Goal: Transaction & Acquisition: Purchase product/service

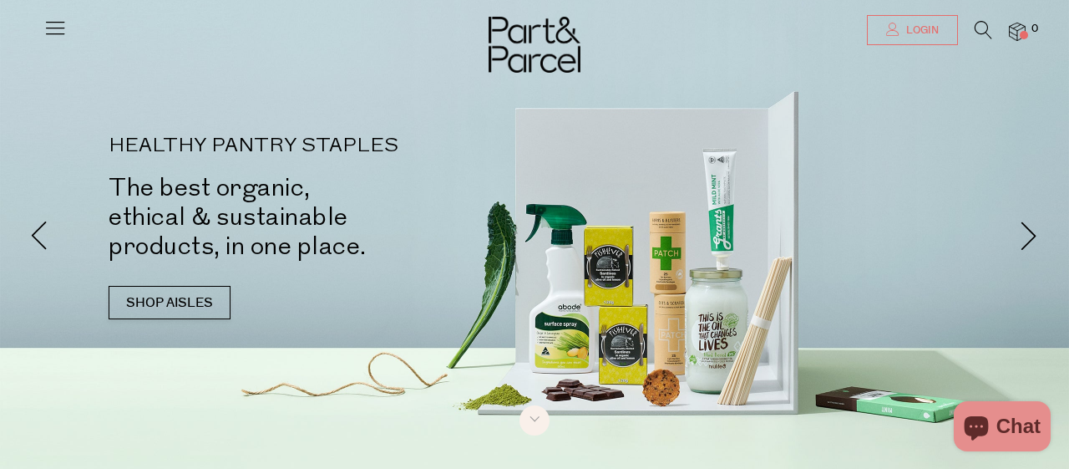
click at [920, 39] on link "Login" at bounding box center [912, 30] width 91 height 30
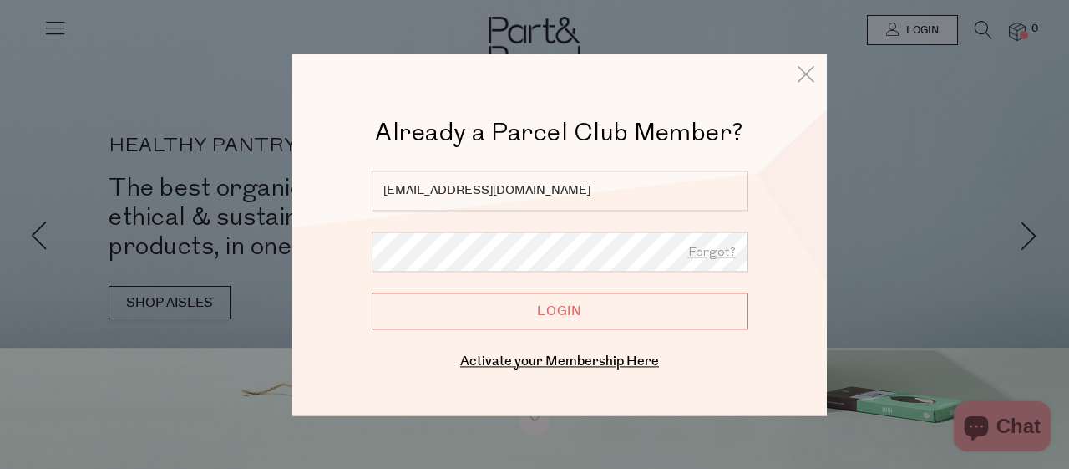
click at [532, 304] on input "Login" at bounding box center [560, 310] width 377 height 37
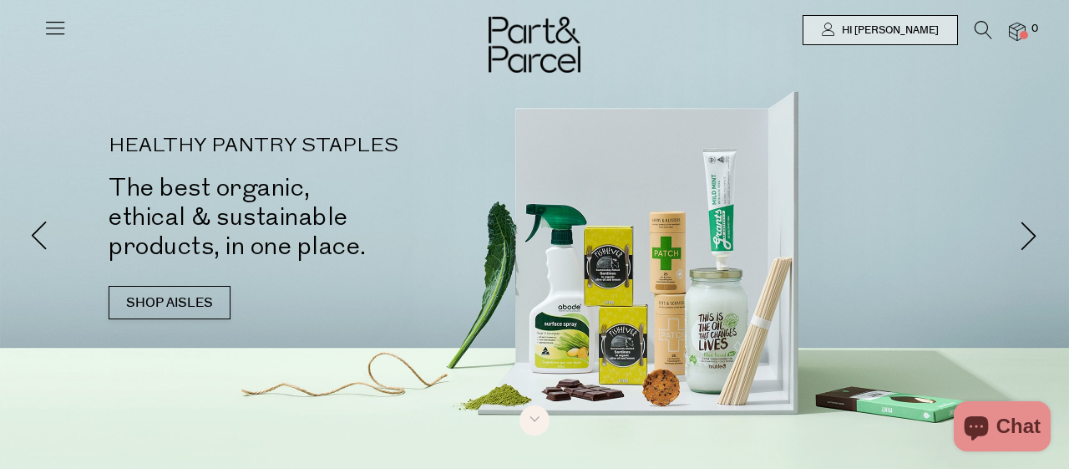
click at [982, 29] on icon at bounding box center [984, 30] width 18 height 18
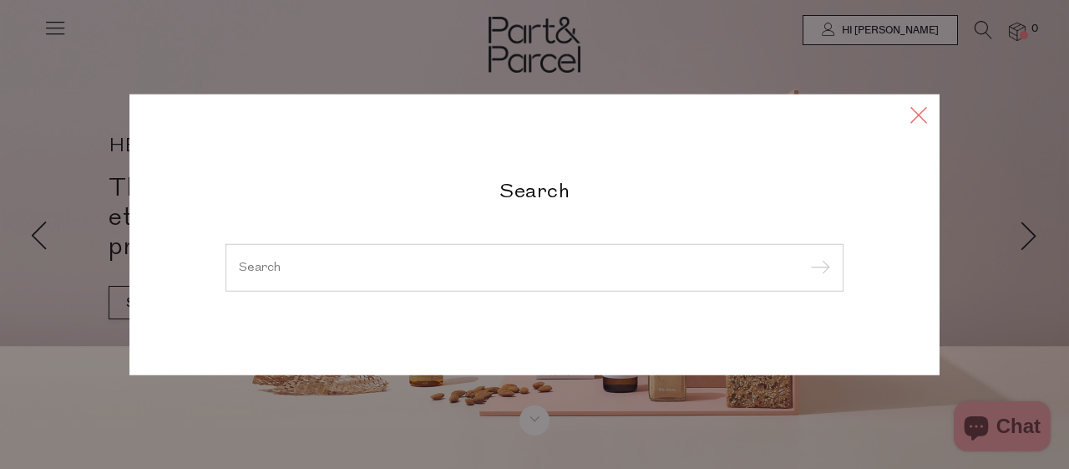
click at [917, 109] on icon at bounding box center [918, 114] width 25 height 24
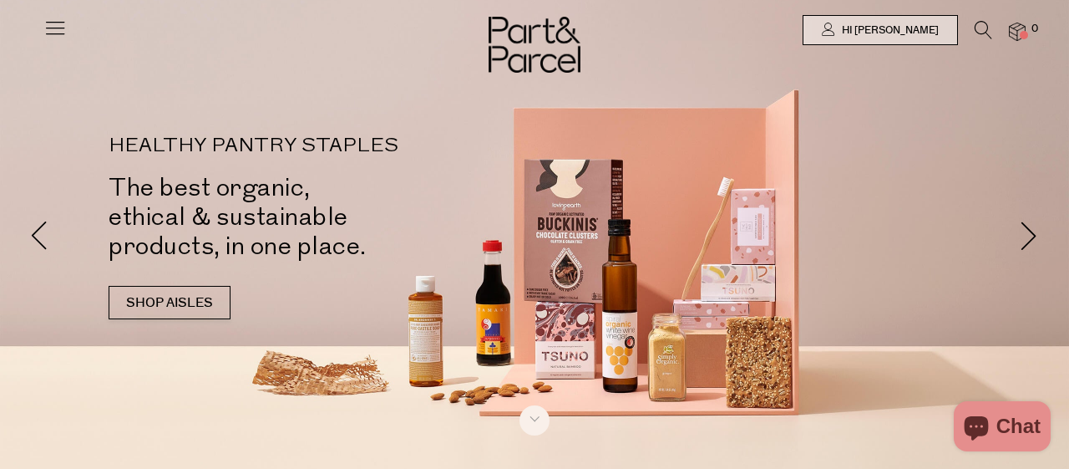
click at [986, 37] on icon at bounding box center [984, 30] width 18 height 18
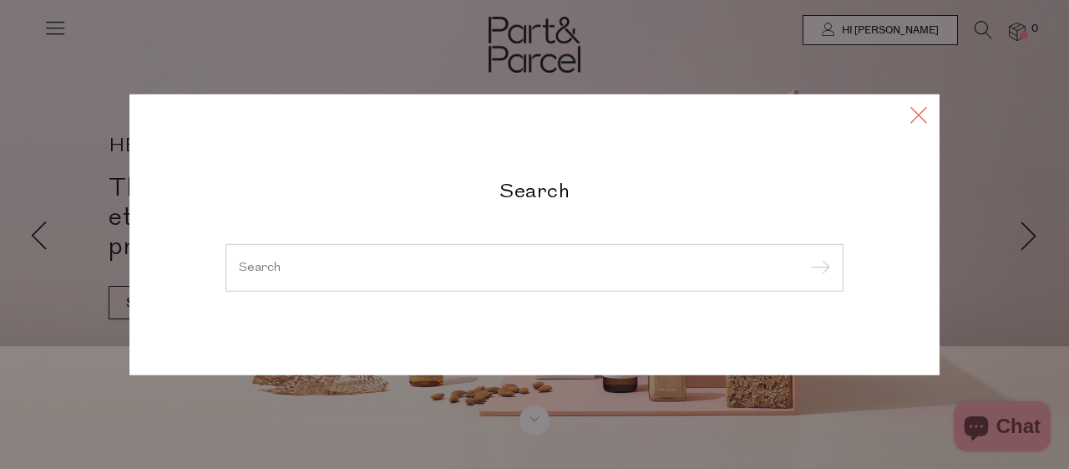
click at [910, 117] on icon at bounding box center [918, 114] width 25 height 24
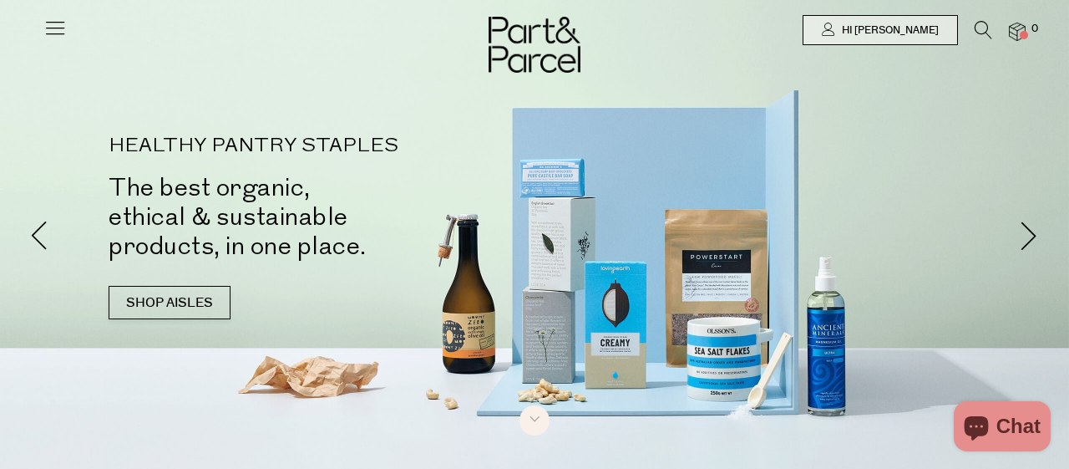
click at [986, 37] on icon at bounding box center [984, 30] width 18 height 18
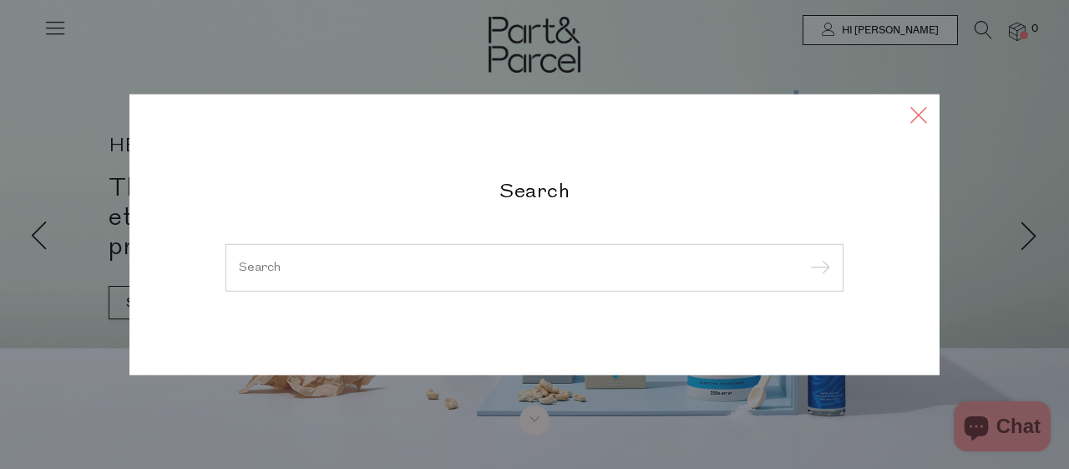
click at [910, 111] on icon at bounding box center [918, 114] width 25 height 24
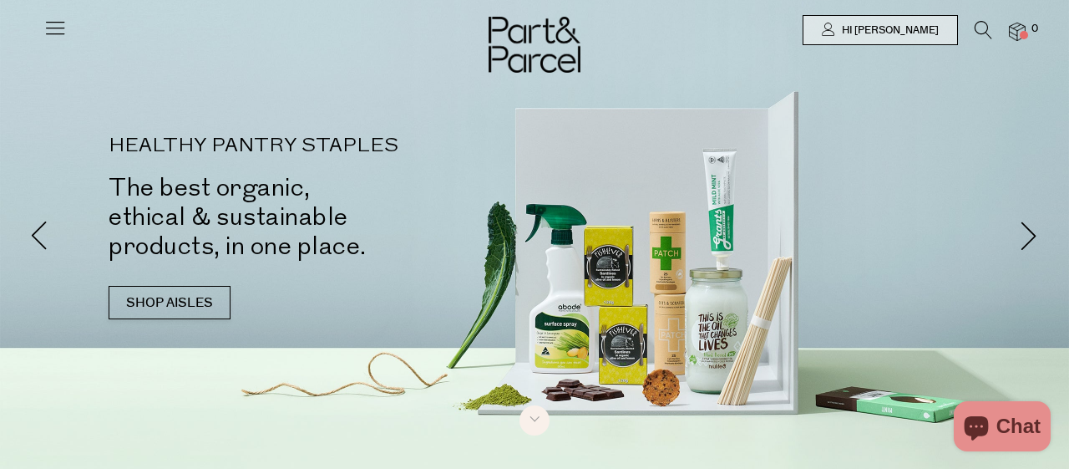
click at [981, 31] on icon at bounding box center [984, 30] width 18 height 18
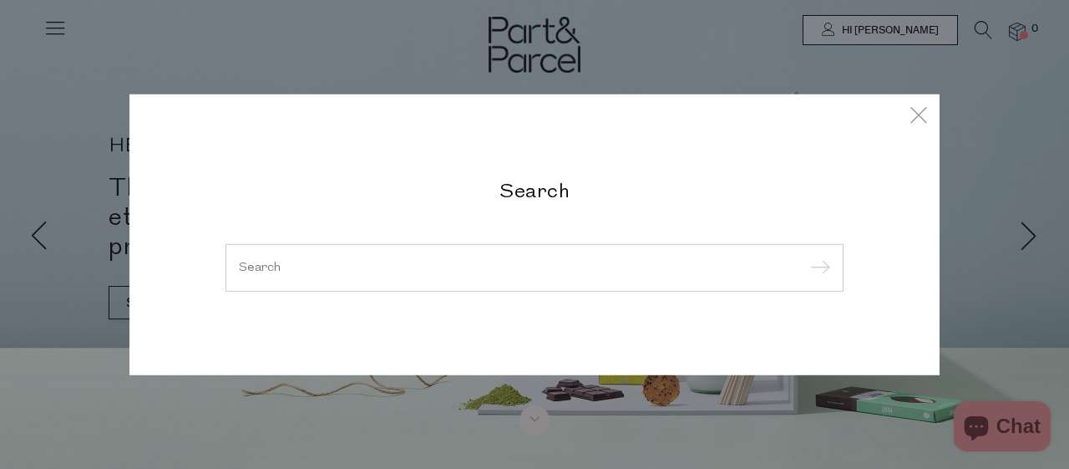
click at [310, 271] on input "search" at bounding box center [534, 267] width 591 height 13
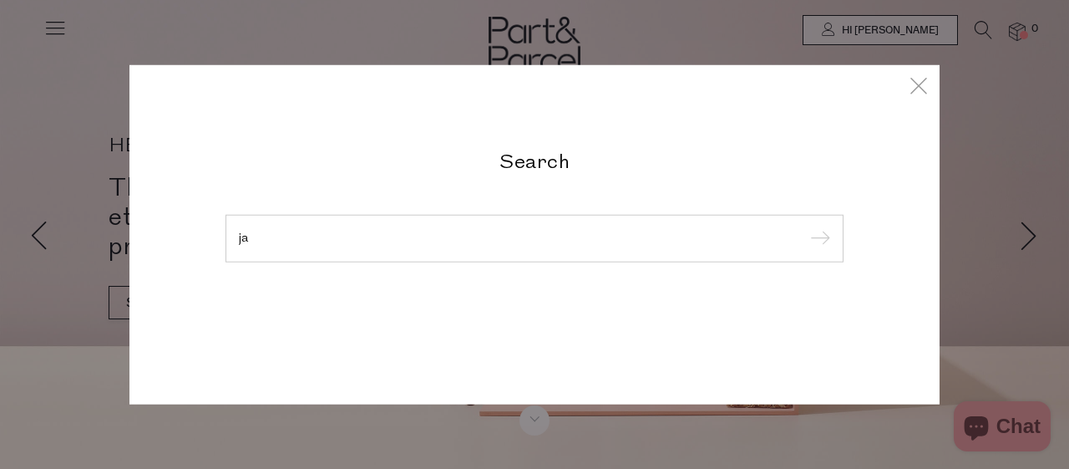
type input "j"
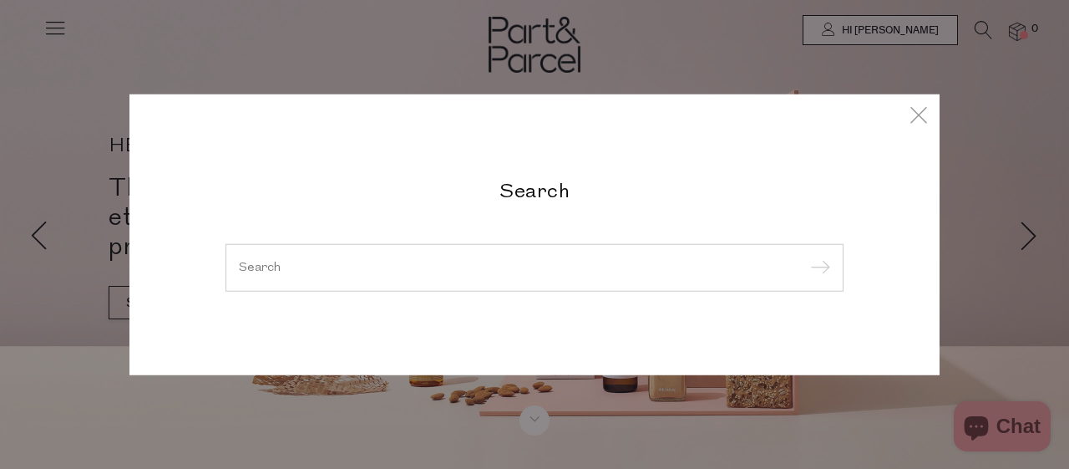
click at [932, 109] on div "Search" at bounding box center [534, 234] width 810 height 281
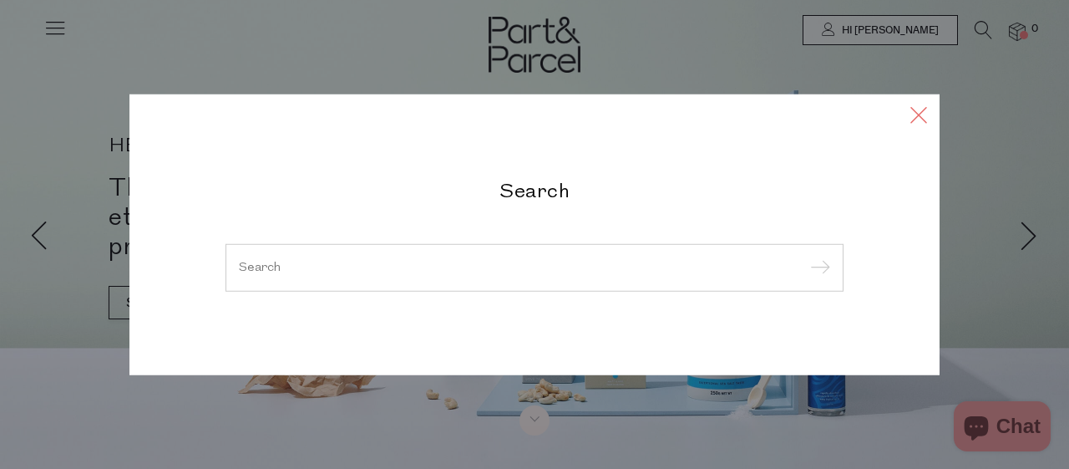
click at [919, 116] on icon at bounding box center [918, 114] width 25 height 24
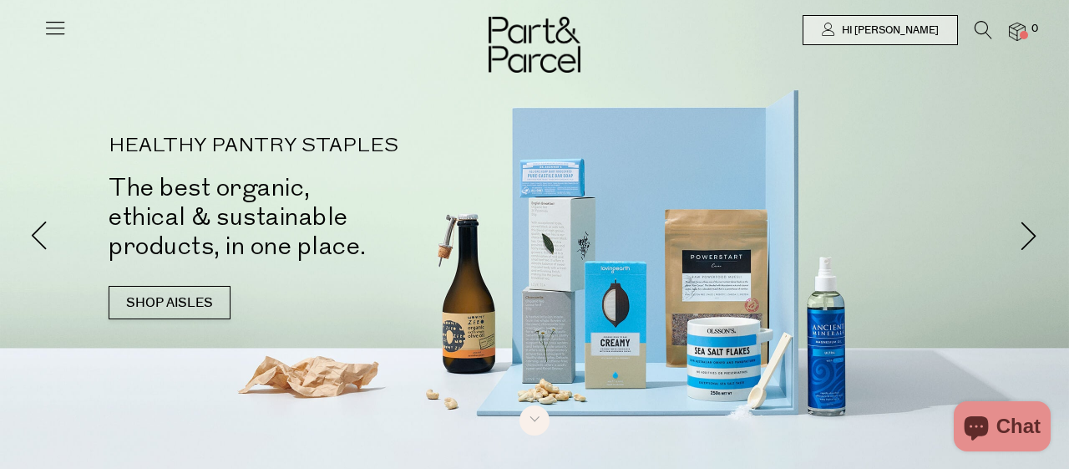
click at [983, 26] on icon at bounding box center [984, 30] width 18 height 18
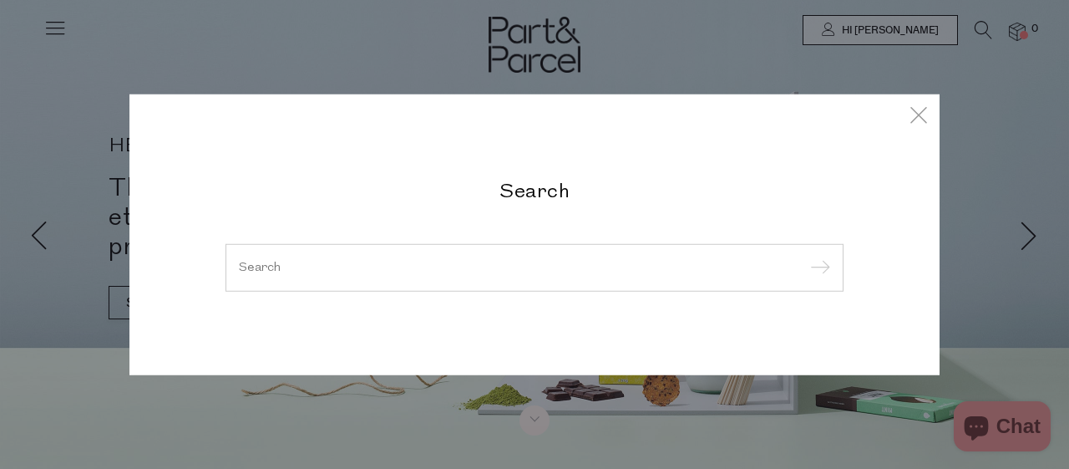
click at [362, 269] on input "search" at bounding box center [534, 267] width 591 height 13
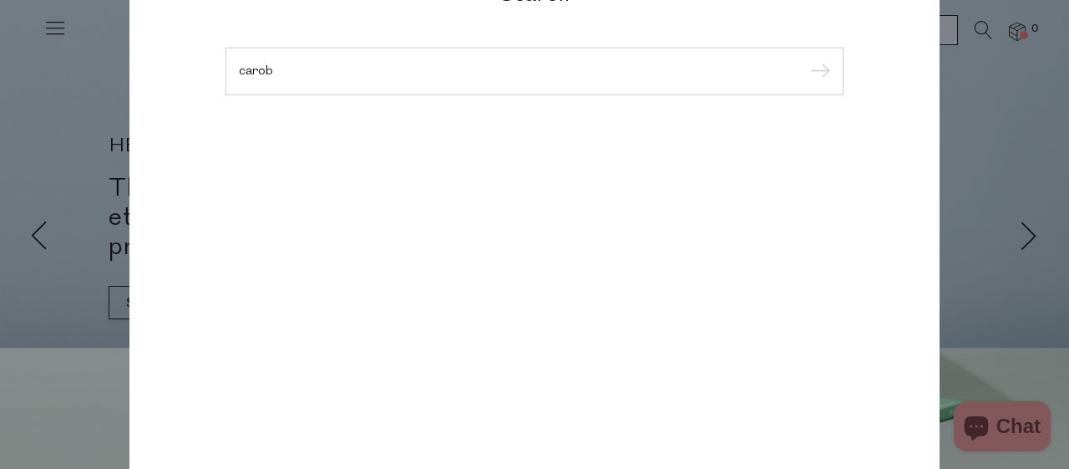
type input "carob"
click at [805, 59] on input "submit" at bounding box center [817, 71] width 25 height 25
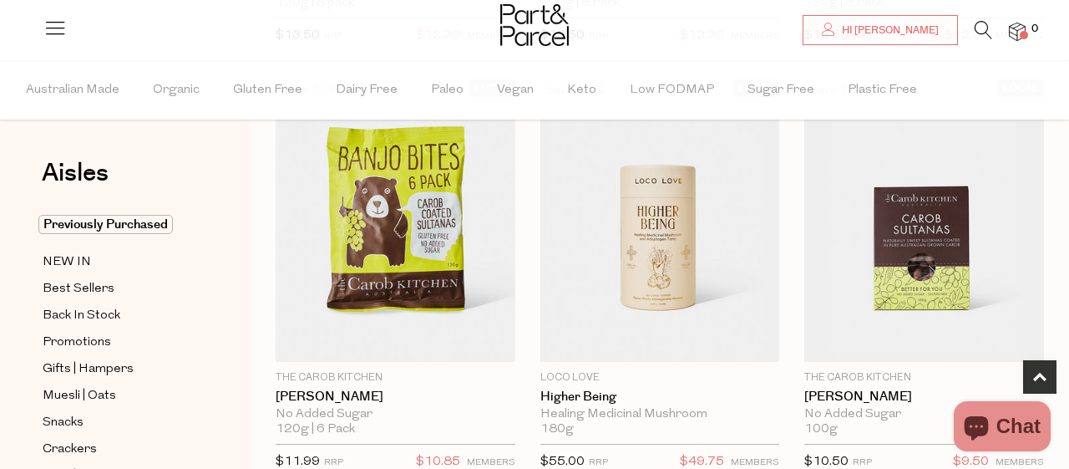
scroll to position [533, 0]
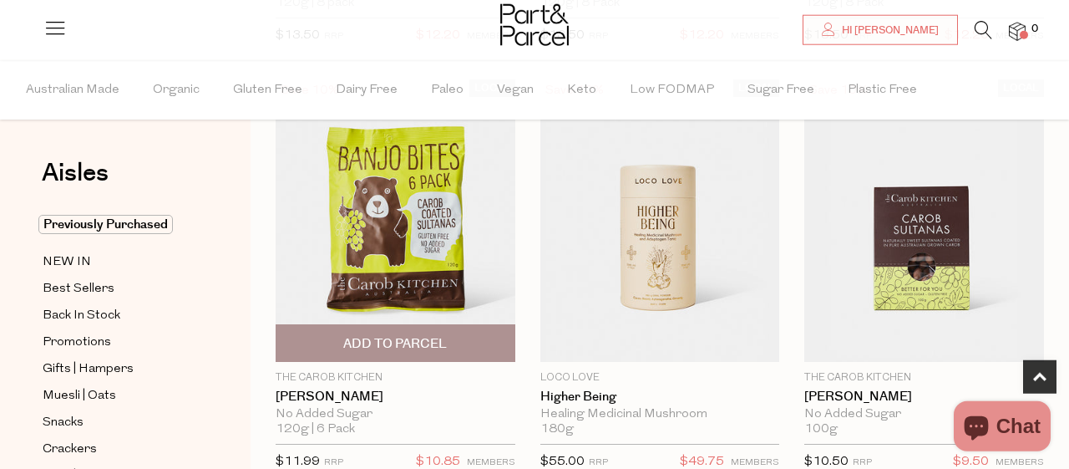
click at [395, 335] on span "Add To Parcel" at bounding box center [395, 344] width 104 height 18
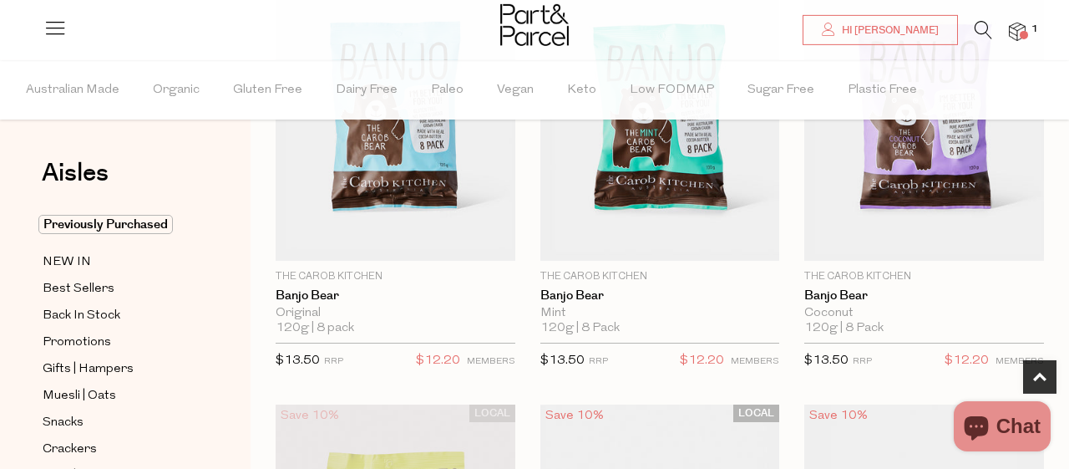
scroll to position [0, 0]
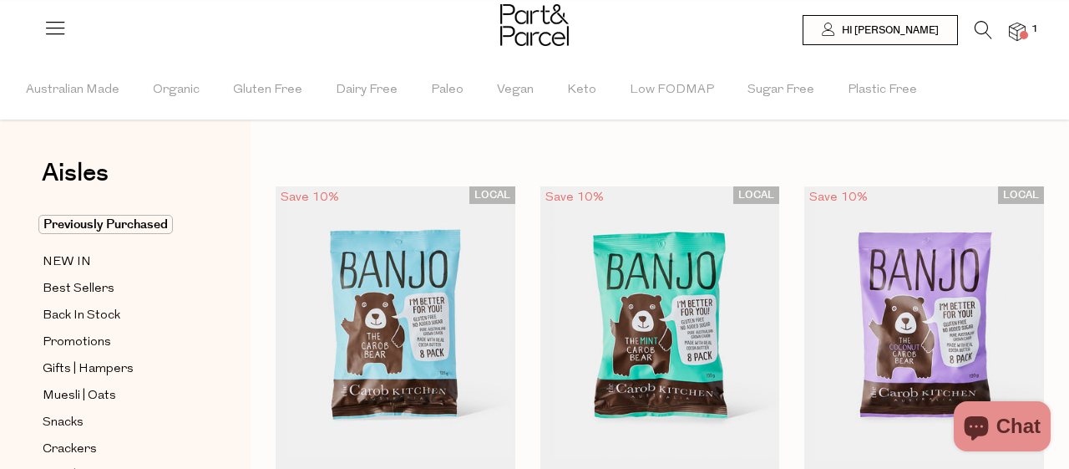
click at [980, 29] on icon at bounding box center [984, 30] width 18 height 18
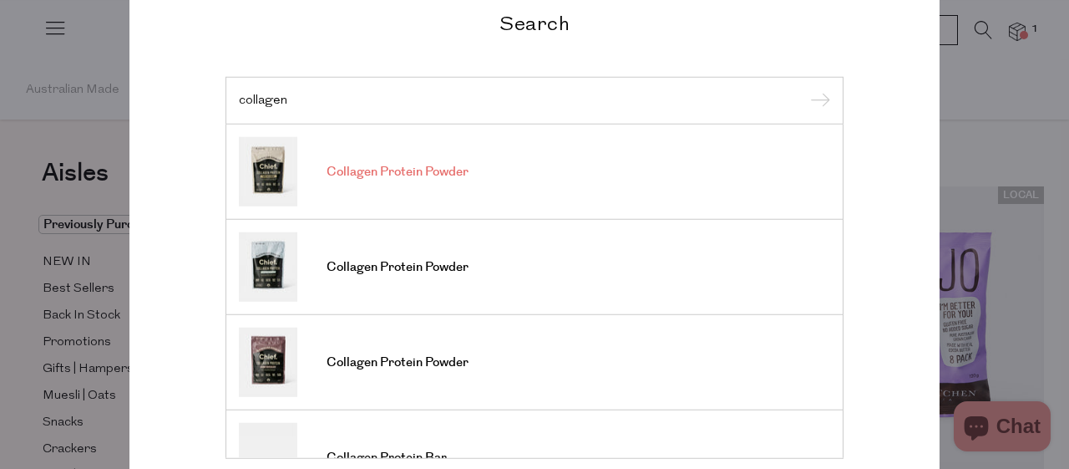
type input "collagen"
click at [422, 175] on span "Collagen Protein Powder" at bounding box center [398, 172] width 142 height 17
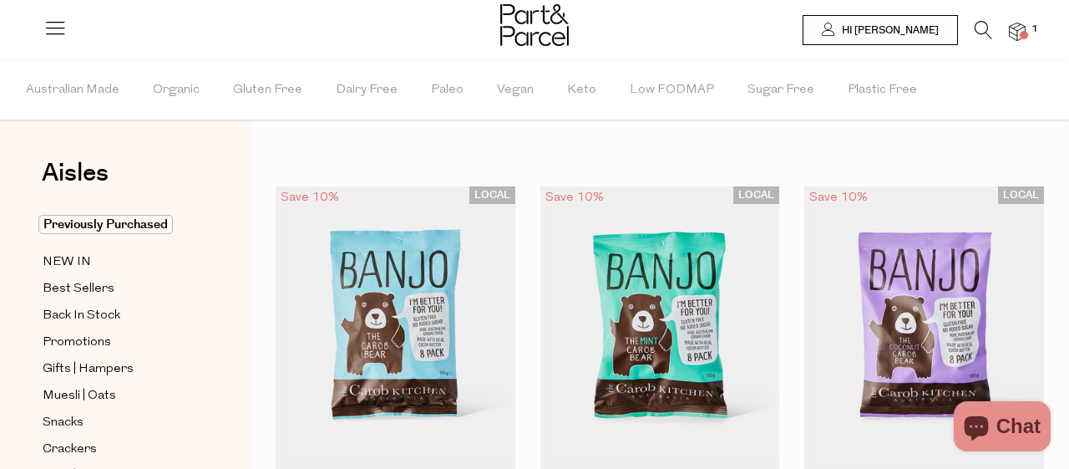
click at [980, 28] on icon at bounding box center [984, 30] width 18 height 18
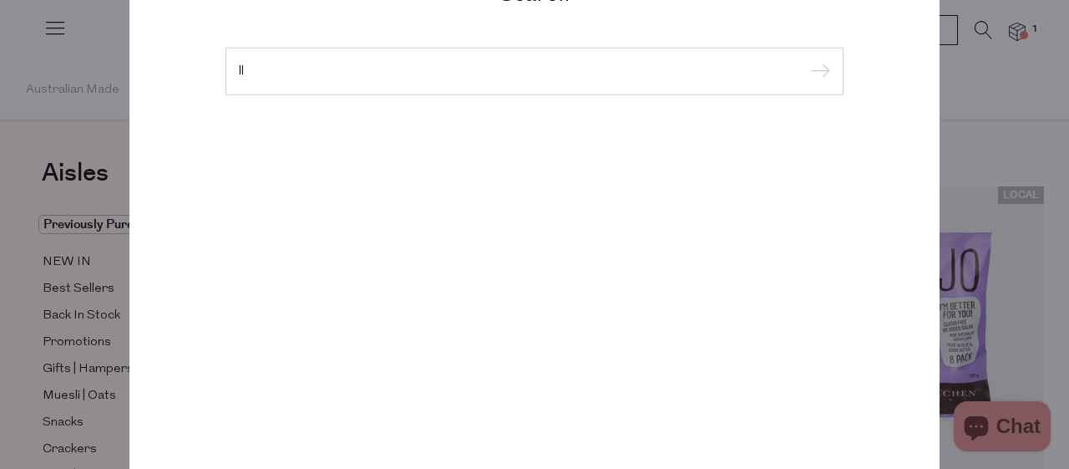
type input "l"
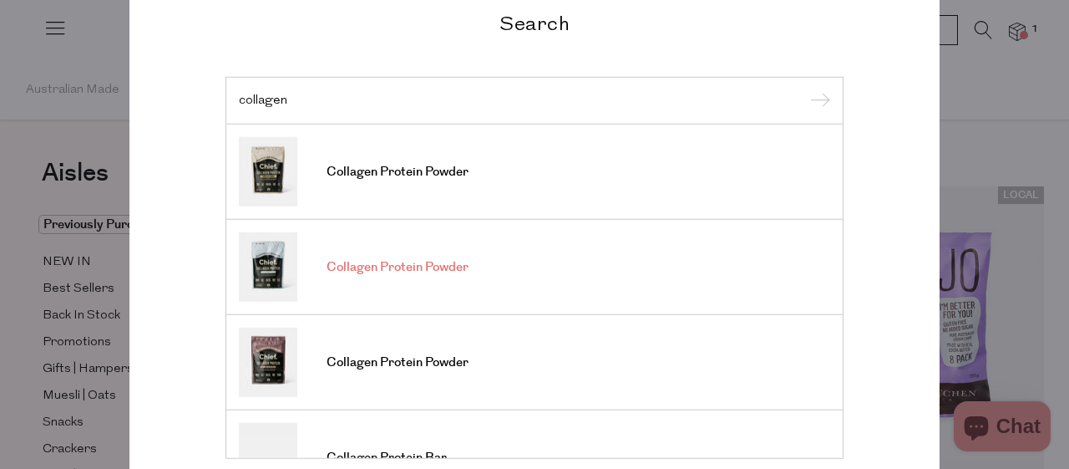
type input "collagen"
click at [423, 259] on span "Collagen Protein Powder" at bounding box center [398, 267] width 142 height 17
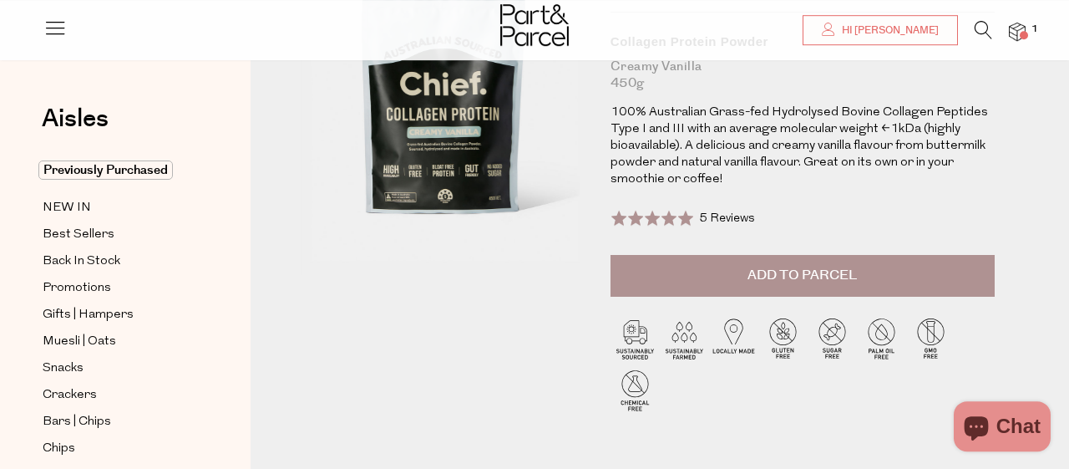
scroll to position [191, 0]
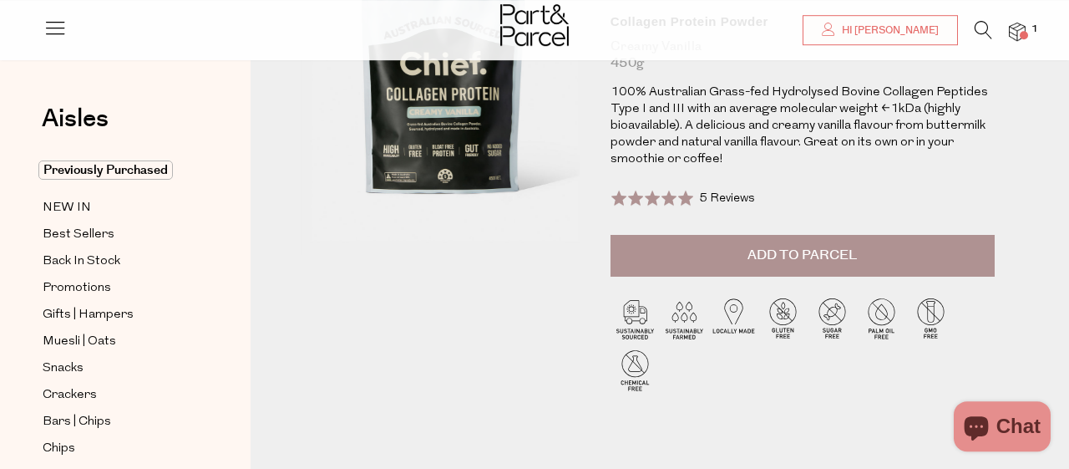
click at [734, 259] on button "Add to Parcel" at bounding box center [803, 256] width 384 height 42
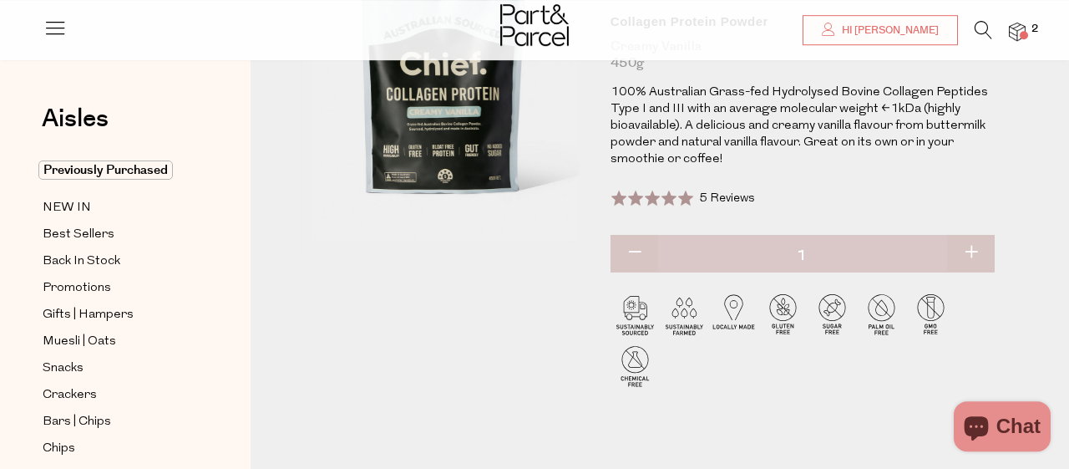
scroll to position [0, 0]
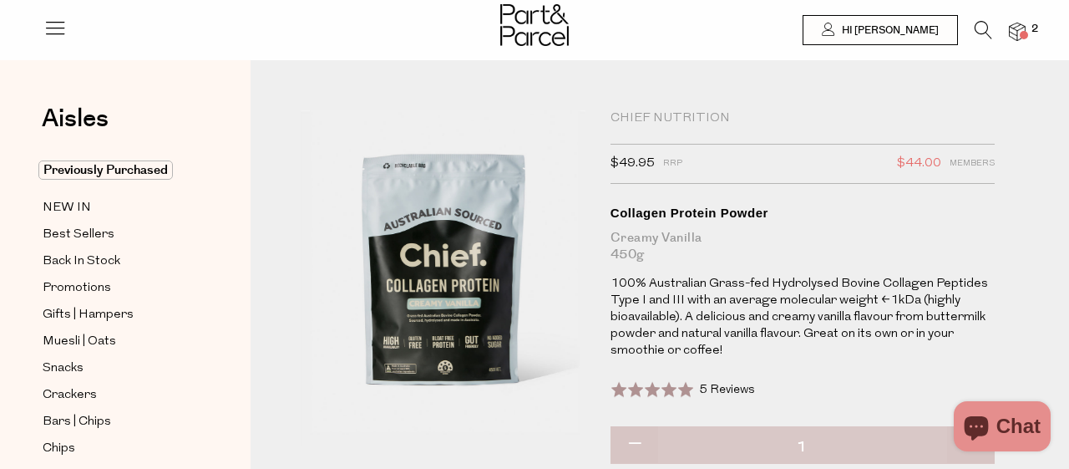
click at [978, 28] on icon at bounding box center [984, 30] width 18 height 18
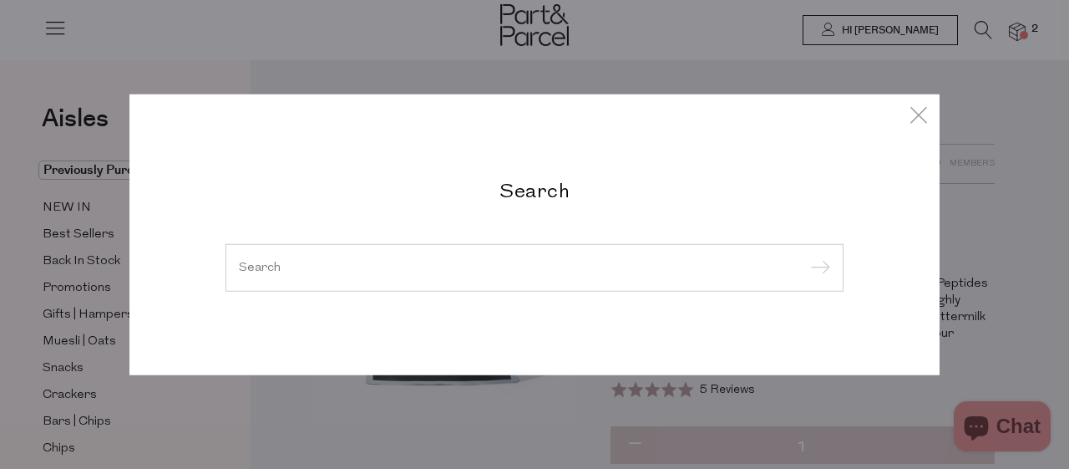
click at [280, 277] on div at bounding box center [535, 267] width 618 height 48
click at [931, 106] on div "Search" at bounding box center [534, 234] width 810 height 281
click at [915, 119] on icon at bounding box center [918, 114] width 25 height 24
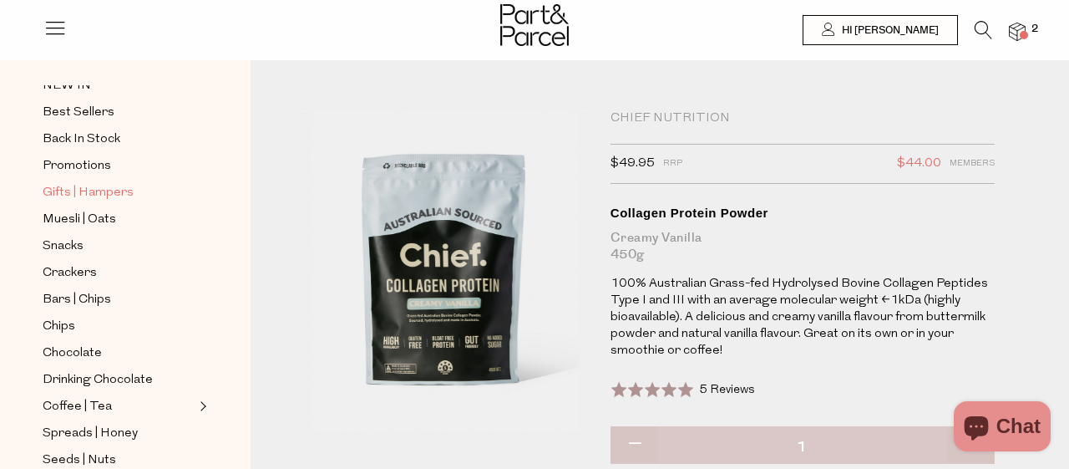
scroll to position [124, 0]
click at [86, 261] on span "Crackers" at bounding box center [70, 271] width 54 height 20
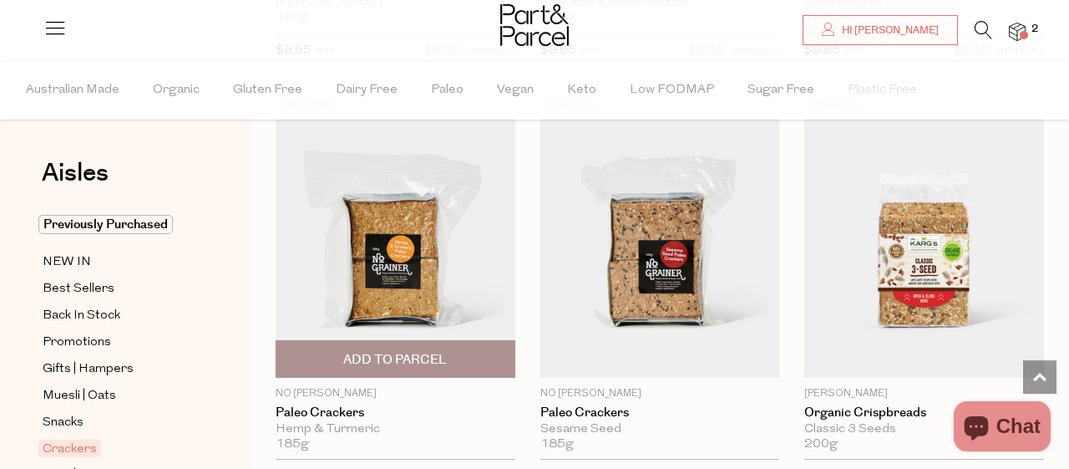
scroll to position [3531, 0]
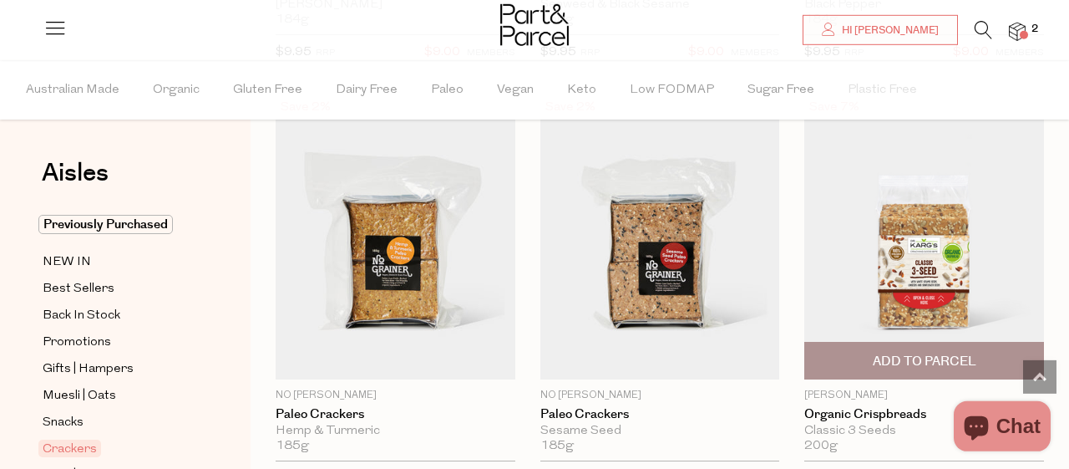
click at [881, 352] on span "Add To Parcel" at bounding box center [925, 361] width 104 height 18
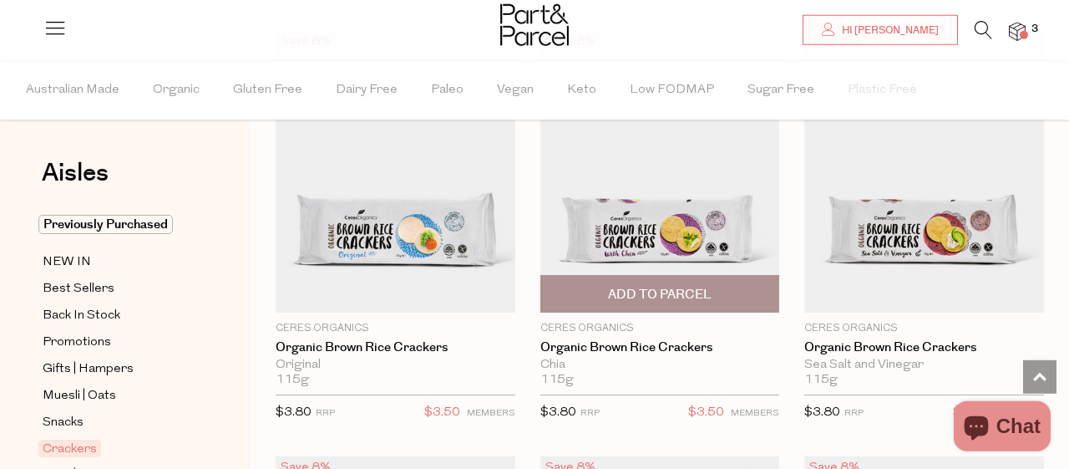
scroll to position [1040, 0]
click at [662, 292] on span "Add To Parcel" at bounding box center [660, 295] width 104 height 18
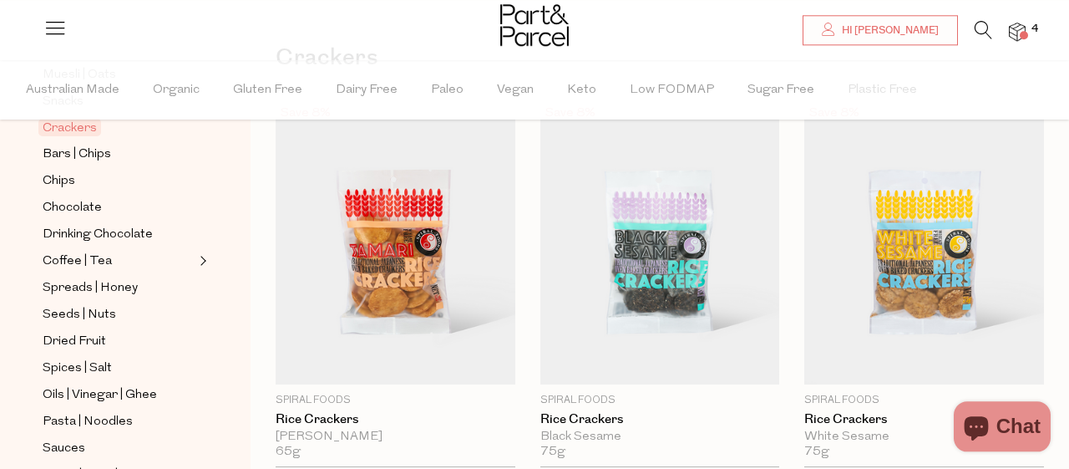
scroll to position [327, 0]
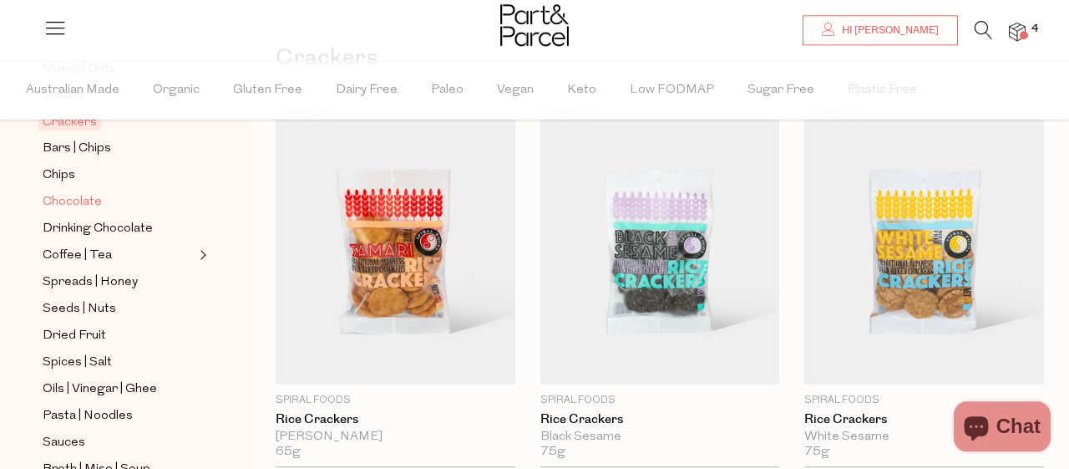
click at [73, 192] on span "Chocolate" at bounding box center [72, 202] width 59 height 20
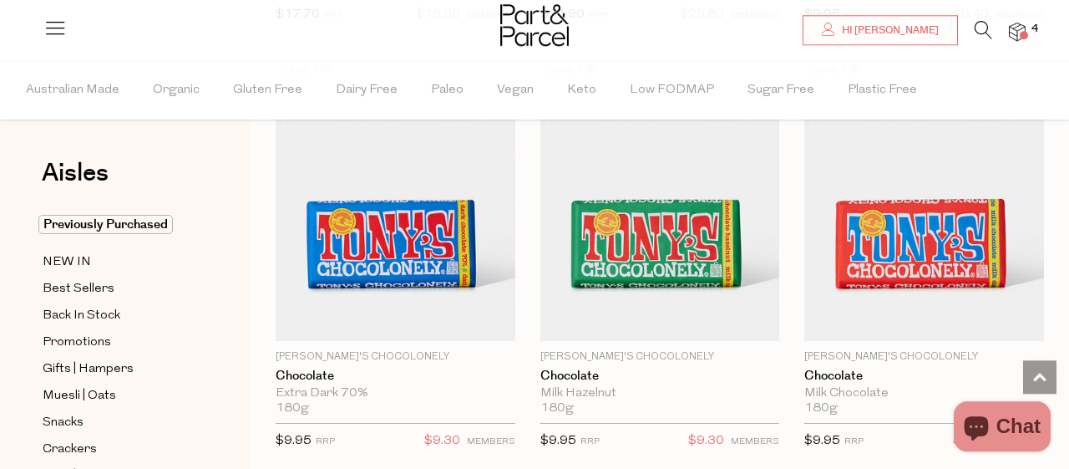
scroll to position [5768, 0]
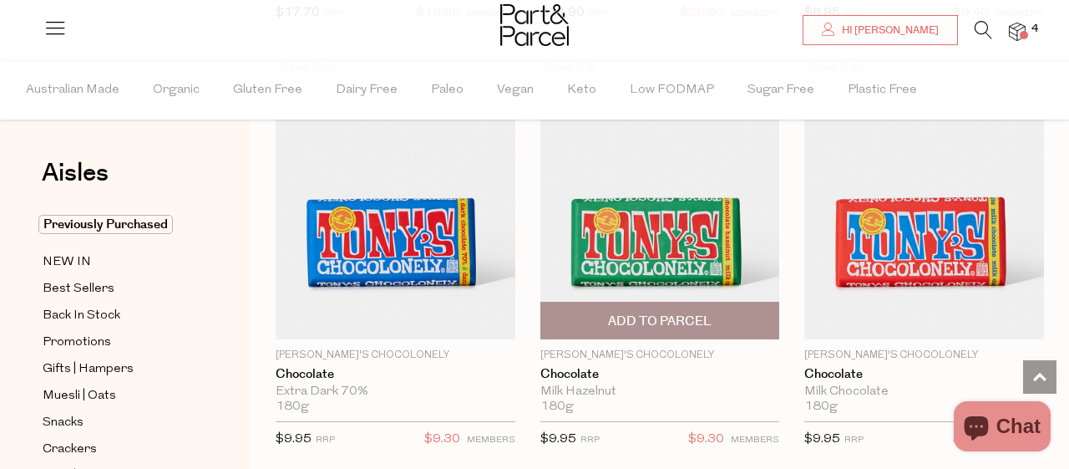
click at [659, 312] on span "Add To Parcel" at bounding box center [660, 321] width 104 height 18
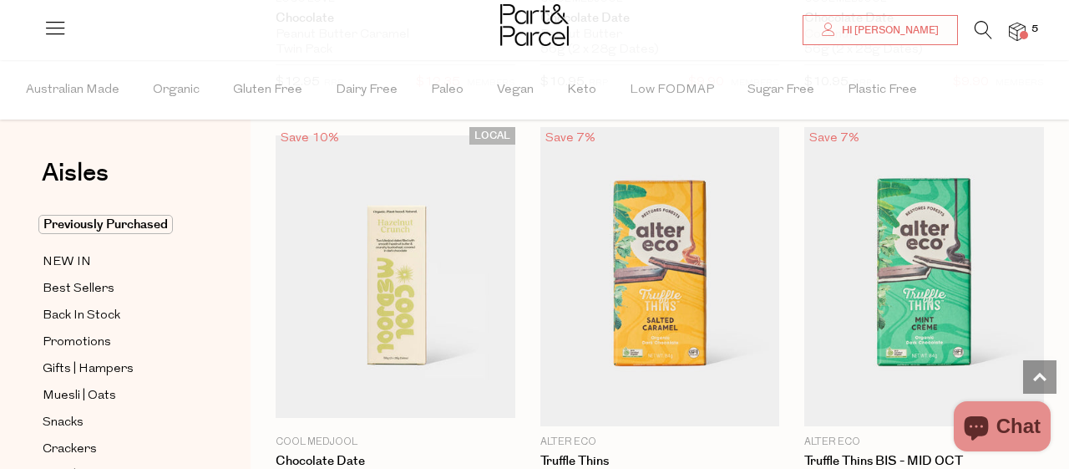
scroll to position [1705, 0]
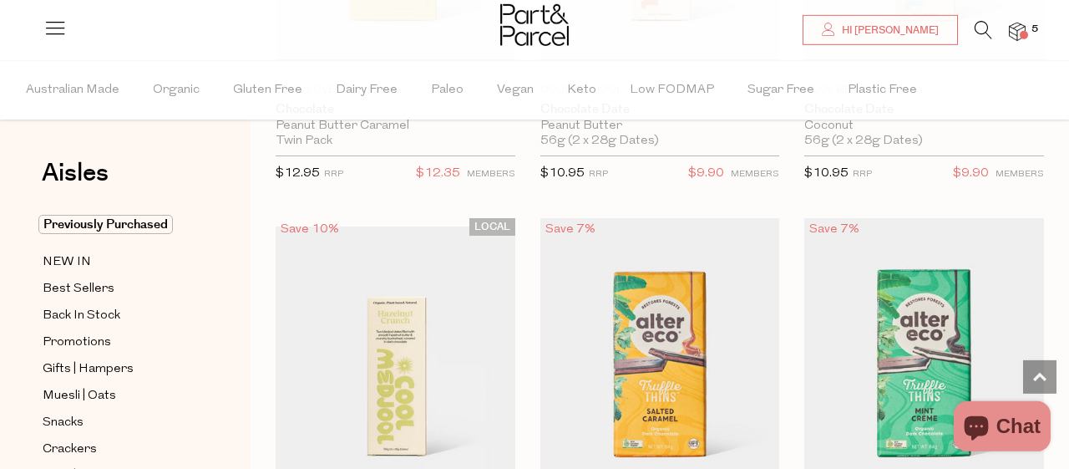
click at [978, 23] on icon at bounding box center [984, 30] width 18 height 18
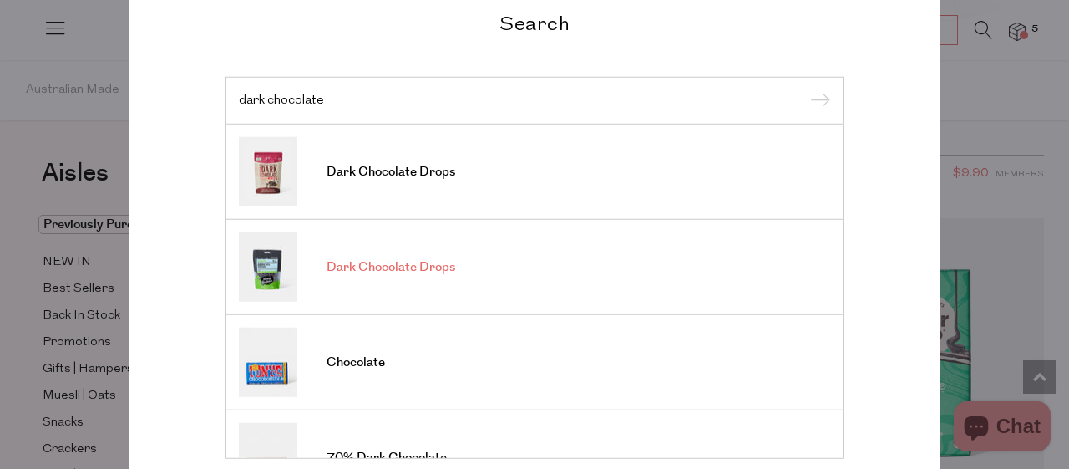
type input "dark chocolate"
click at [432, 268] on span "Dark Chocolate Drops" at bounding box center [391, 267] width 129 height 17
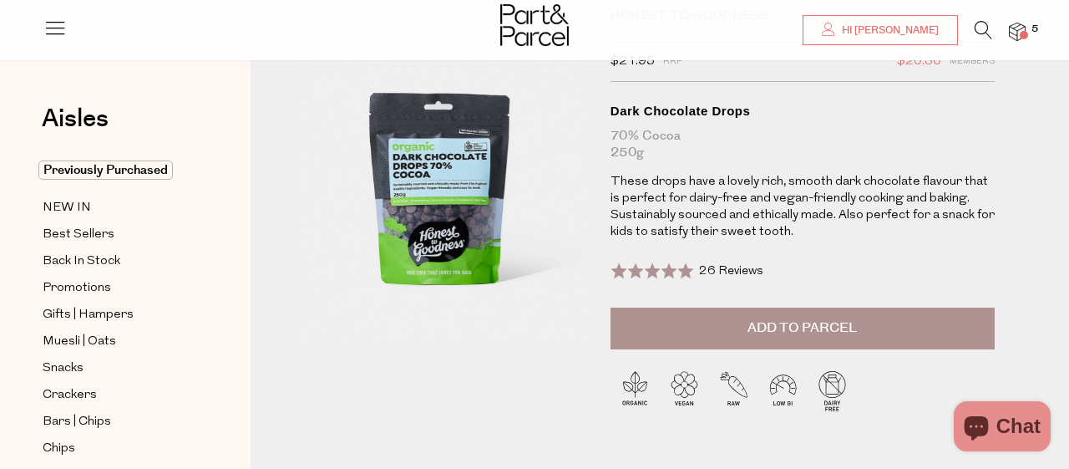
scroll to position [246, 0]
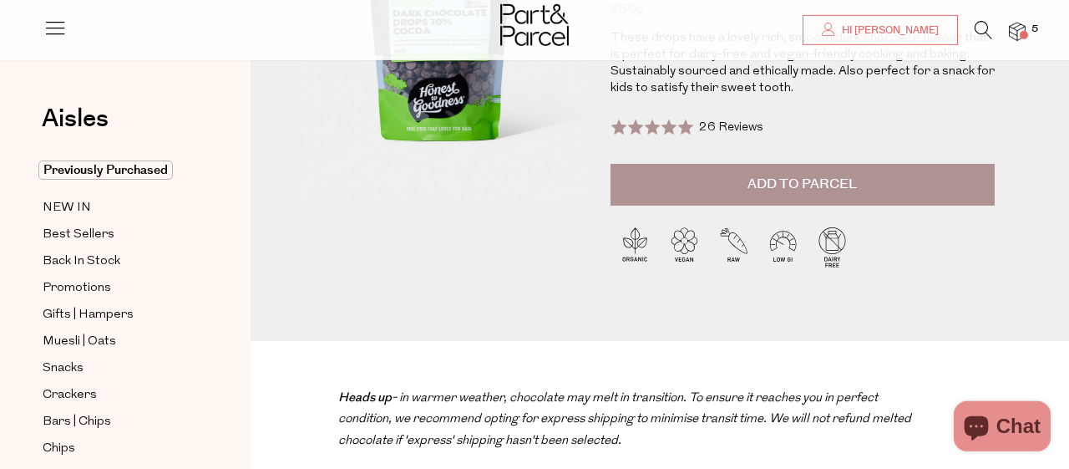
click at [716, 200] on button "Add to Parcel" at bounding box center [803, 185] width 384 height 42
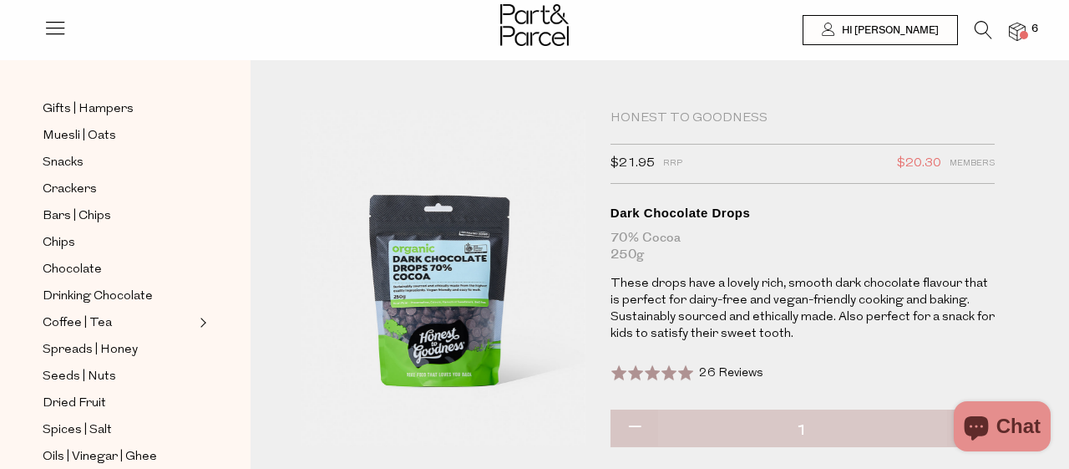
scroll to position [209, 0]
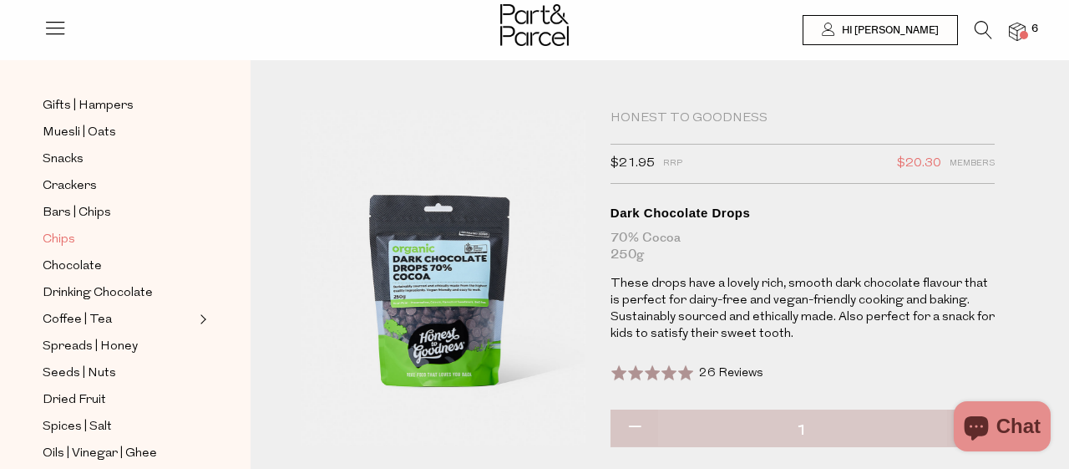
click at [58, 231] on span "Chips" at bounding box center [59, 240] width 33 height 20
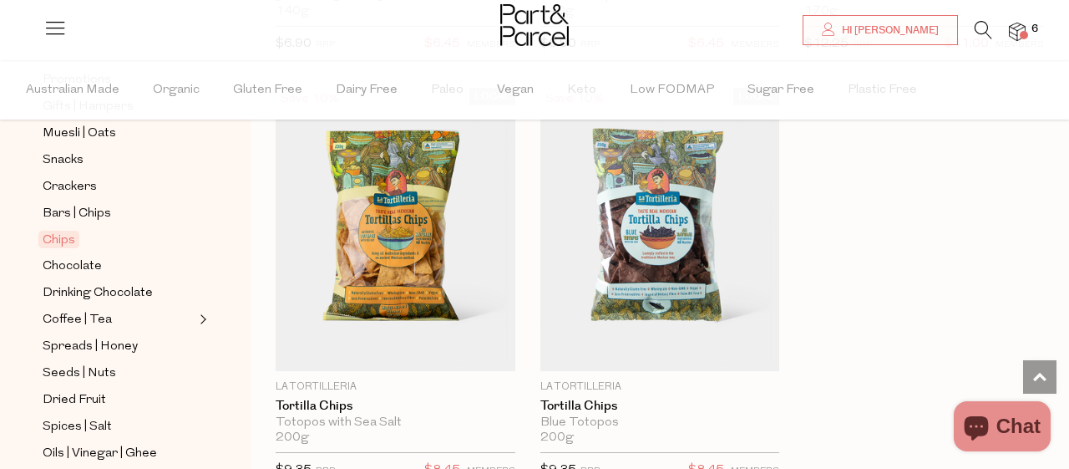
scroll to position [266, 0]
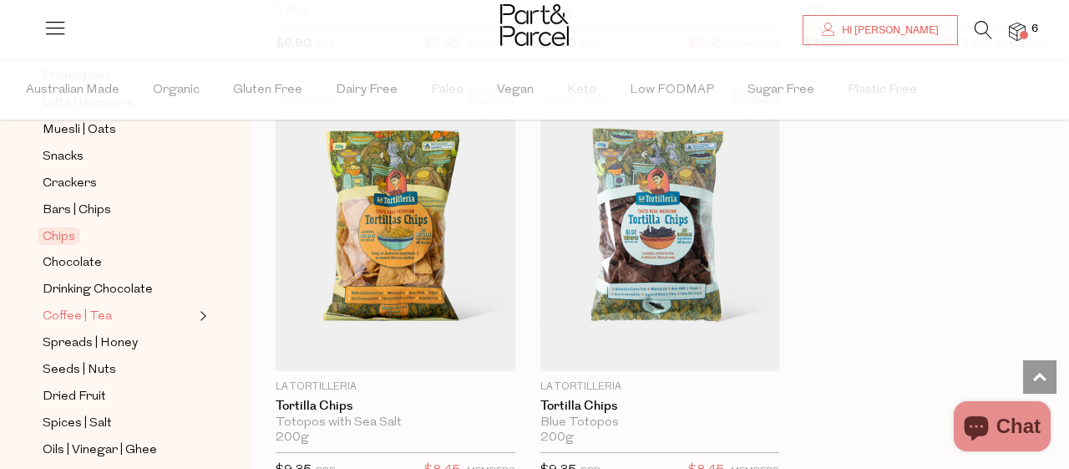
click at [88, 307] on span "Coffee | Tea" at bounding box center [77, 317] width 69 height 20
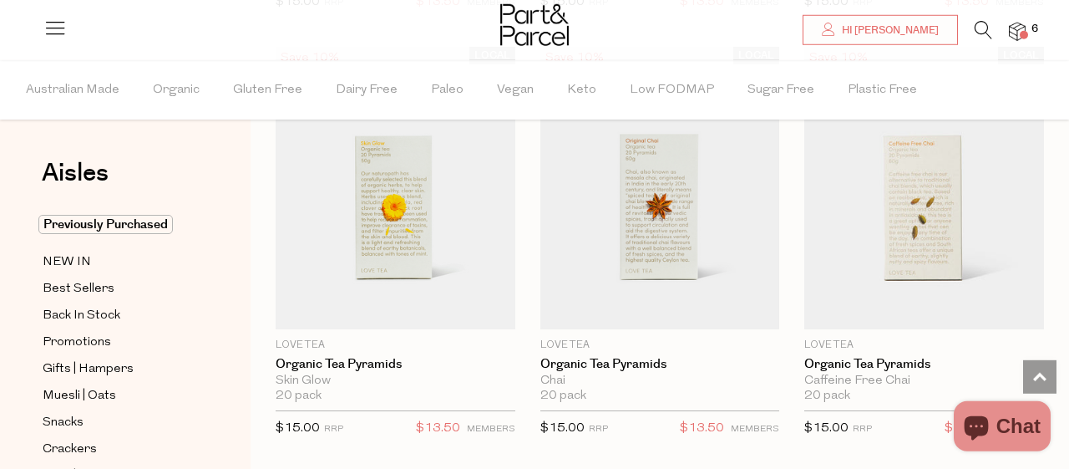
scroll to position [1879, 0]
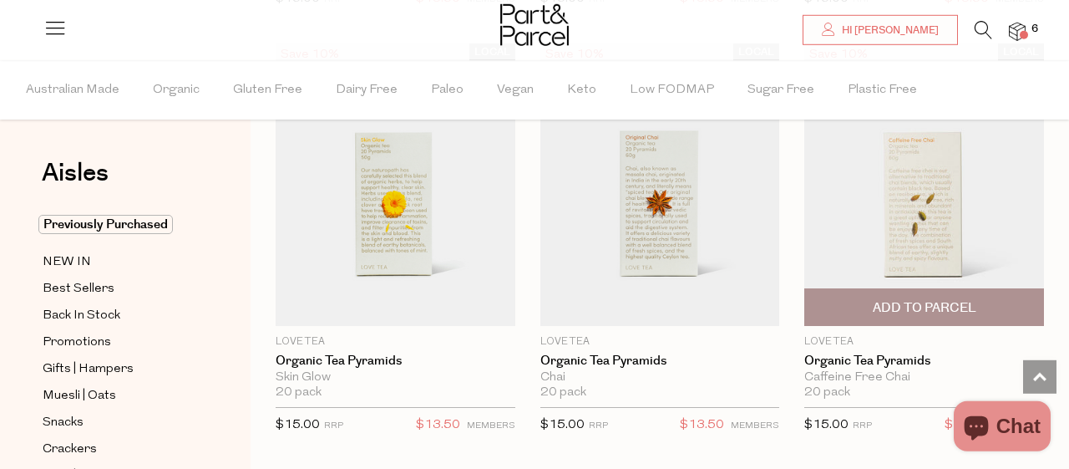
click at [946, 302] on span "Add To Parcel" at bounding box center [925, 308] width 104 height 18
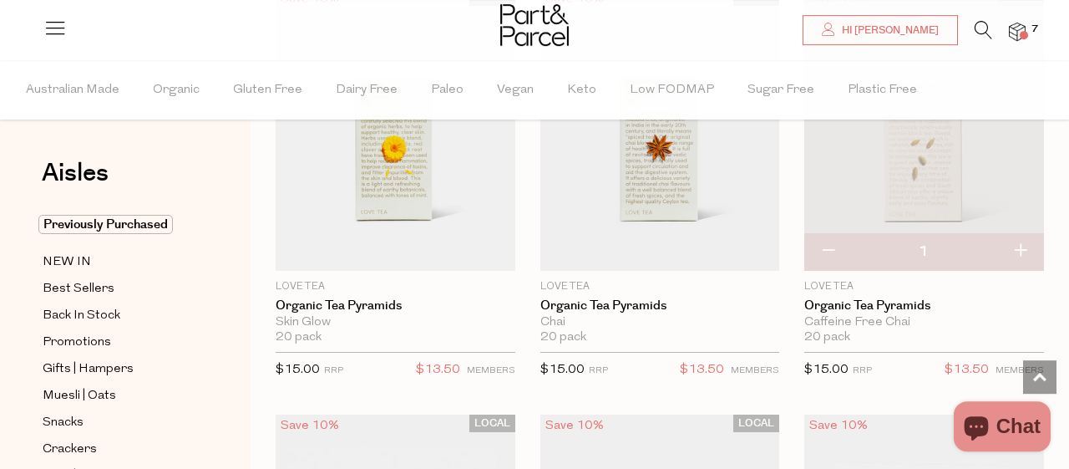
scroll to position [1938, 0]
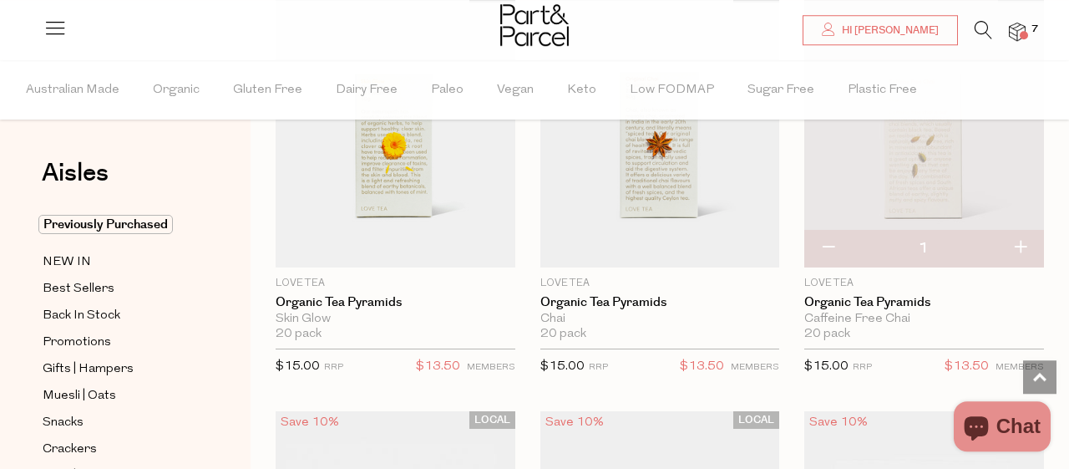
click at [1025, 239] on button "button" at bounding box center [1020, 248] width 48 height 37
type input "2"
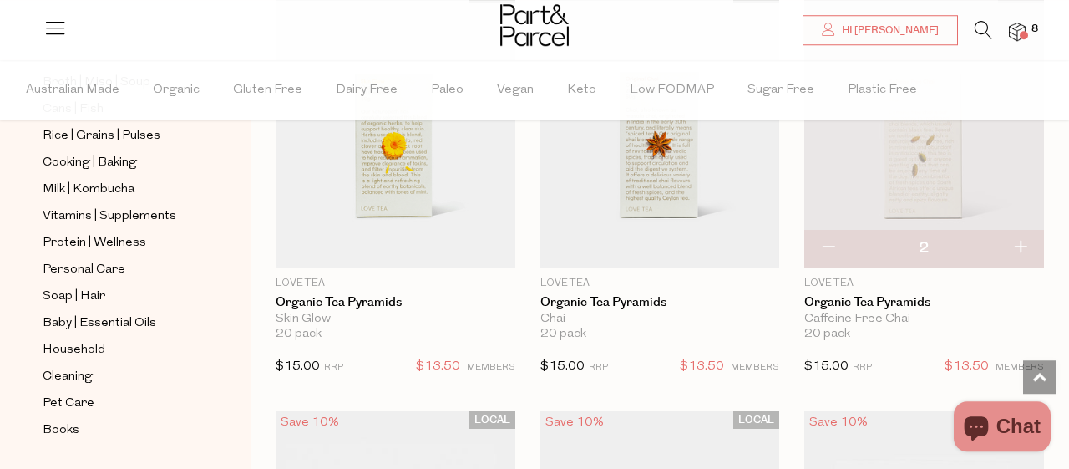
scroll to position [755, 0]
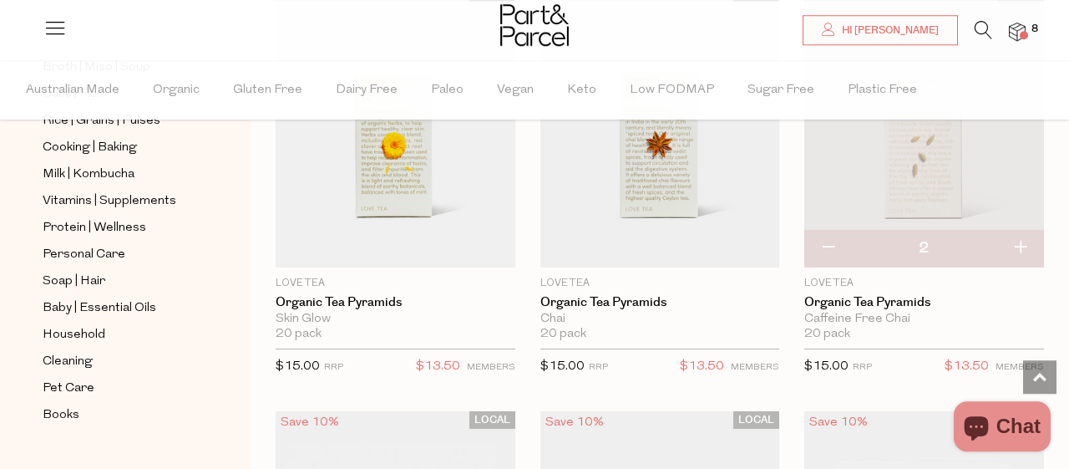
click at [982, 30] on icon at bounding box center [984, 30] width 18 height 18
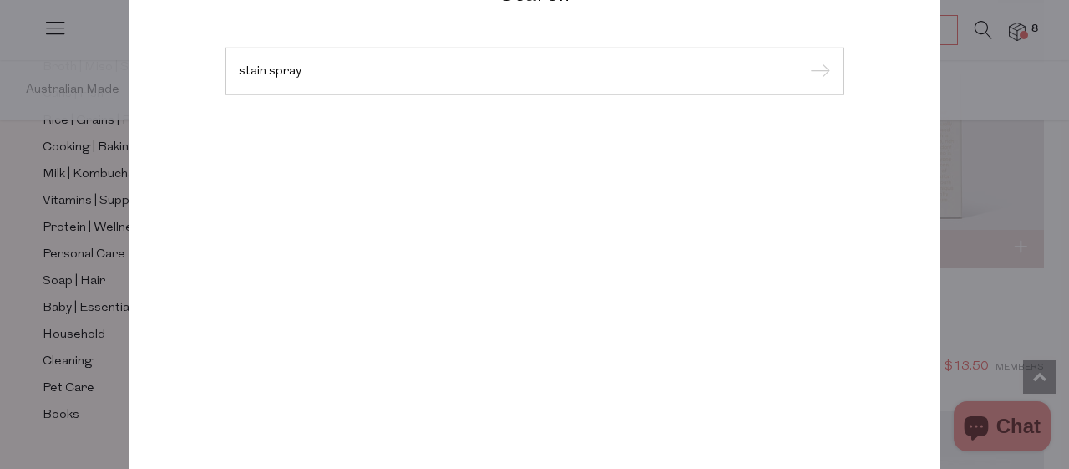
type input "stain spray"
click at [805, 59] on input "submit" at bounding box center [817, 71] width 25 height 25
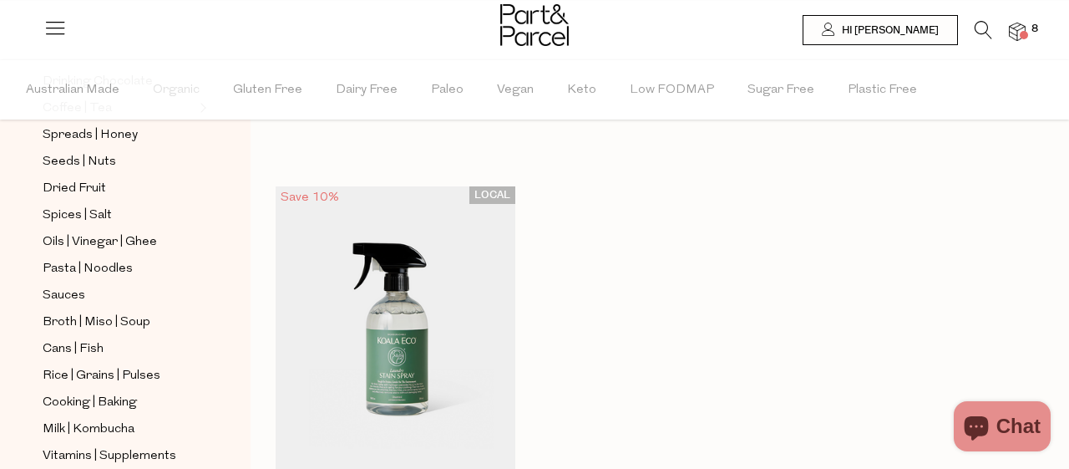
scroll to position [476, 0]
click at [101, 257] on span "Pasta | Noodles" at bounding box center [88, 267] width 90 height 20
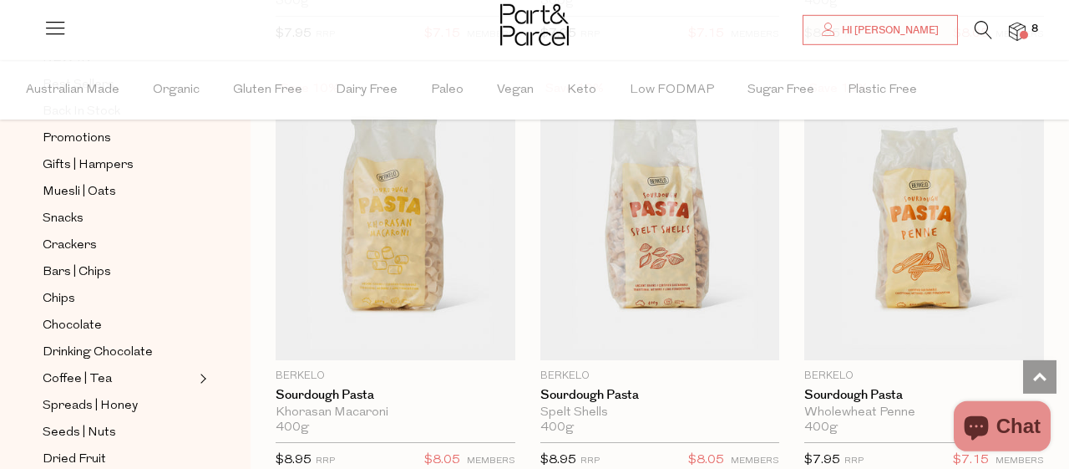
scroll to position [2701, 0]
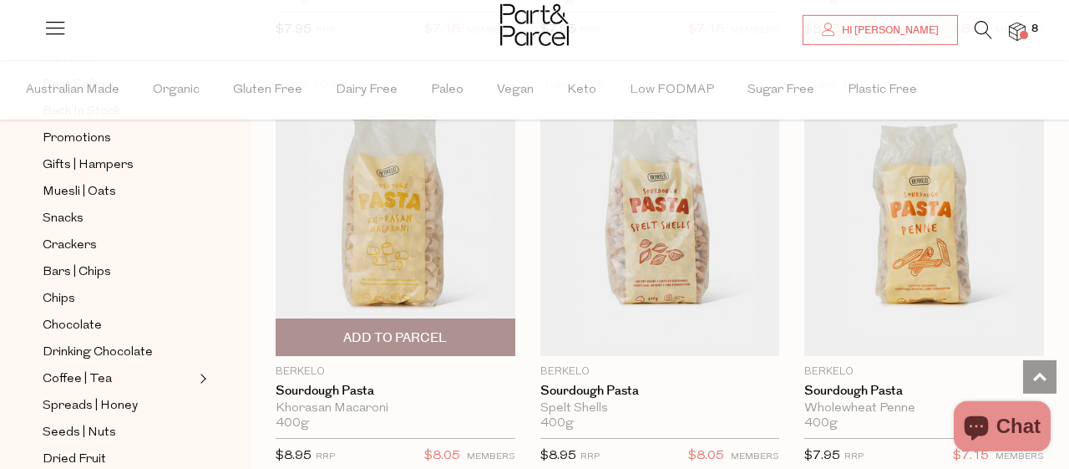
click at [395, 329] on span "Add To Parcel" at bounding box center [395, 338] width 104 height 18
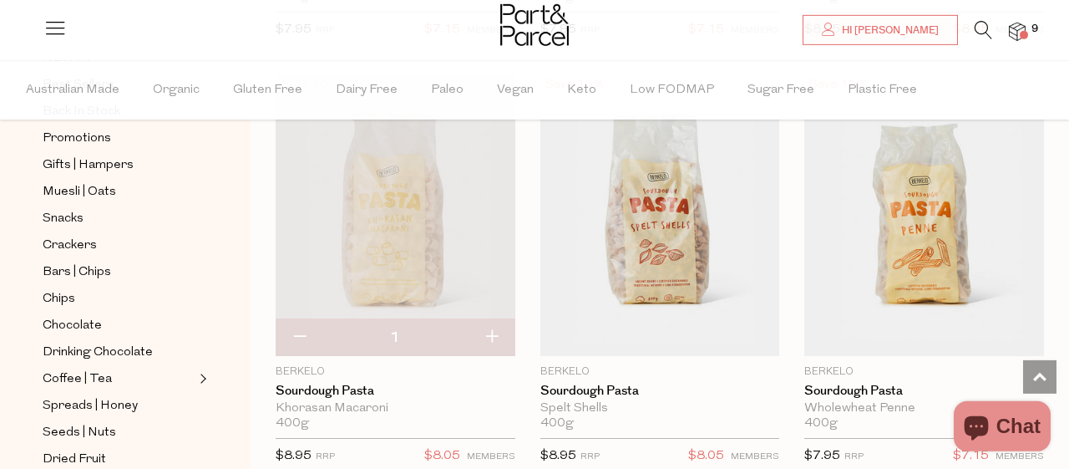
click at [495, 327] on button "button" at bounding box center [492, 337] width 48 height 37
type input "2"
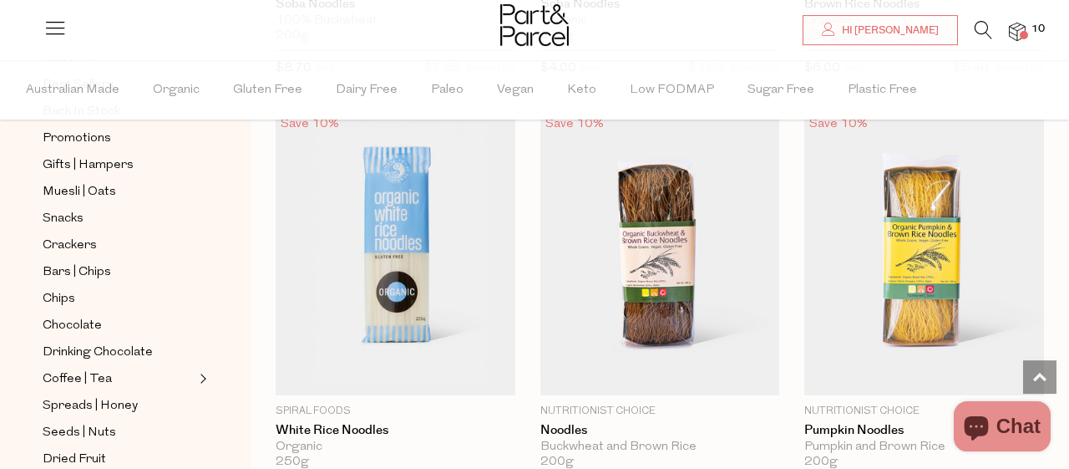
scroll to position [5669, 0]
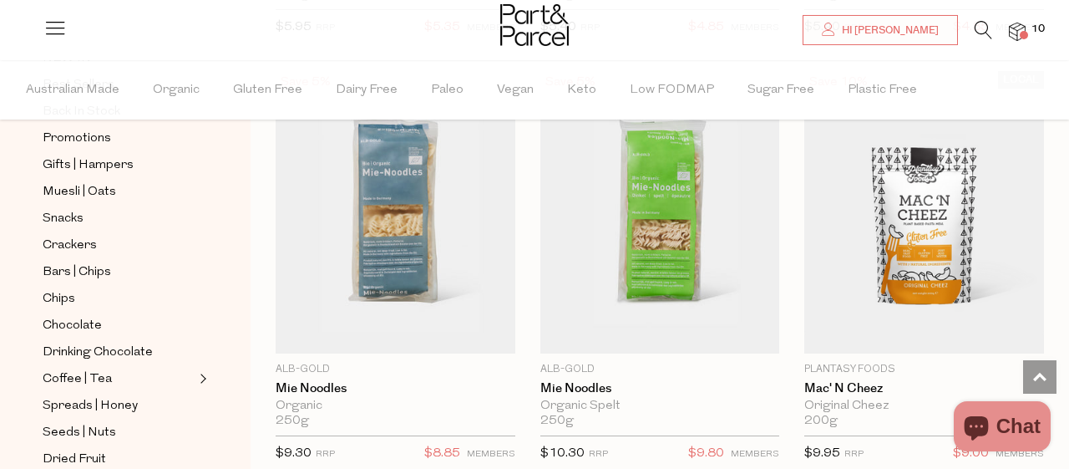
scroll to position [7425, 0]
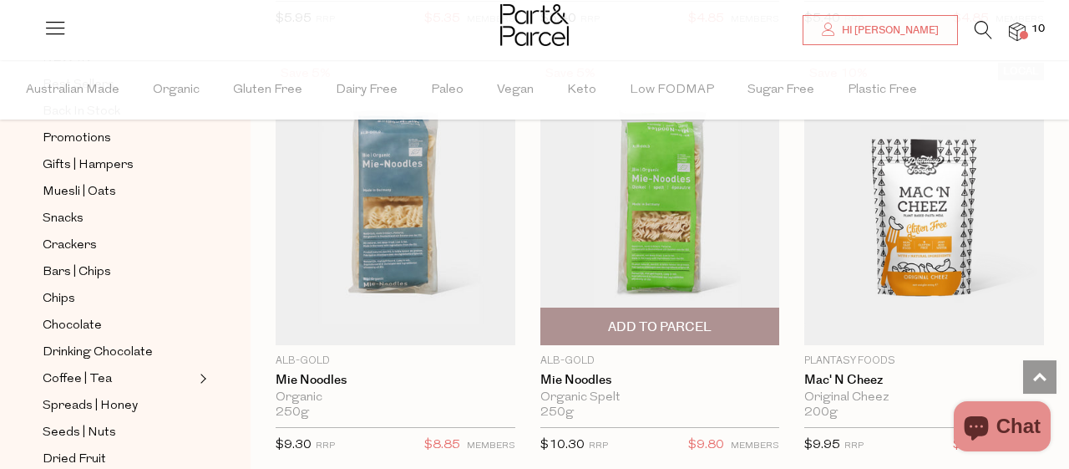
click at [684, 318] on span "Add To Parcel" at bounding box center [660, 327] width 104 height 18
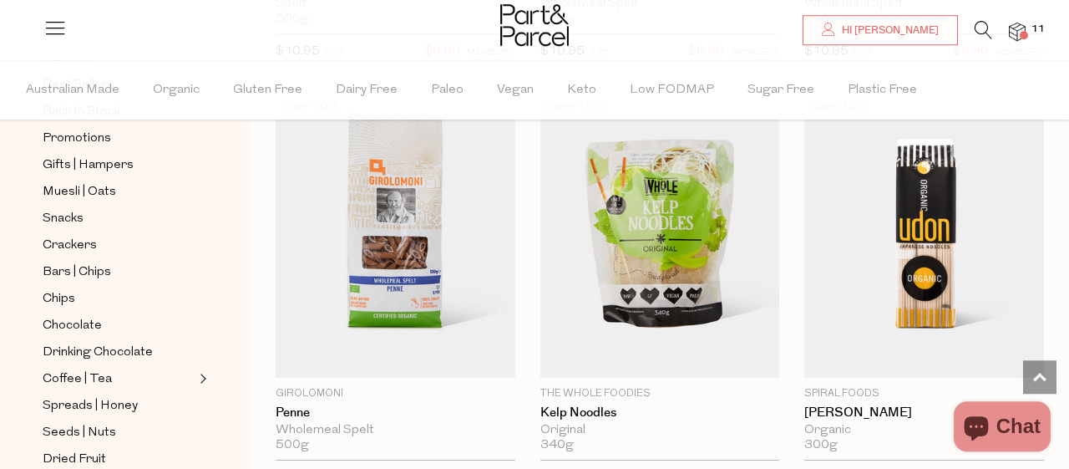
scroll to position [4824, 0]
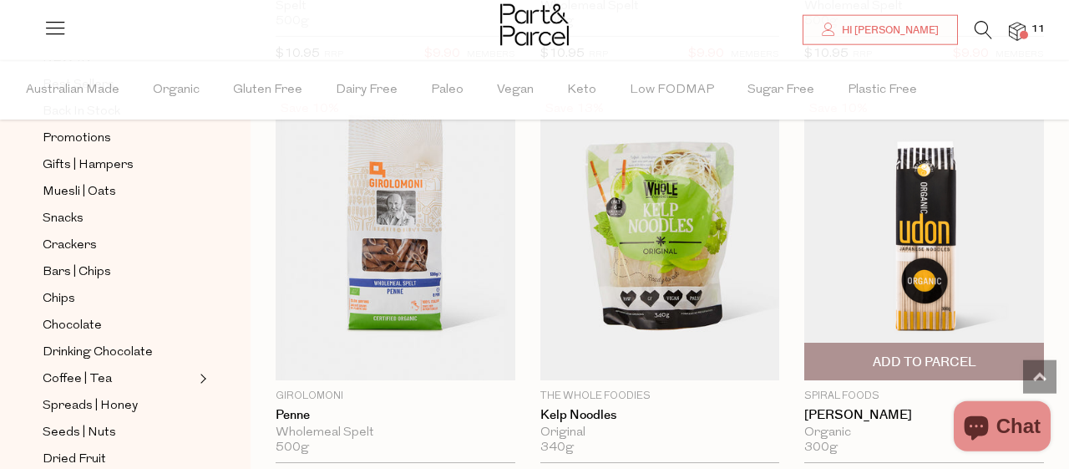
click at [928, 353] on span "Add To Parcel" at bounding box center [925, 362] width 104 height 18
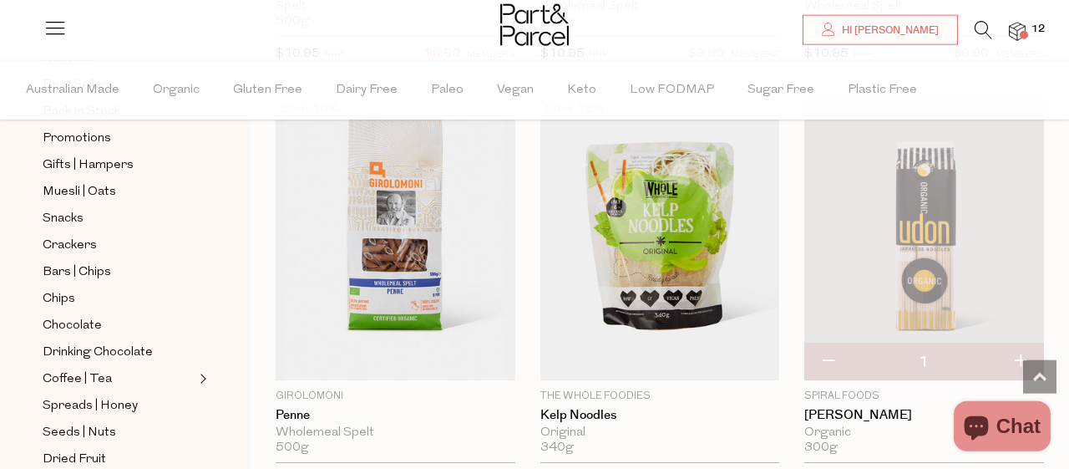
click at [1018, 344] on button "button" at bounding box center [1020, 361] width 48 height 37
type input "2"
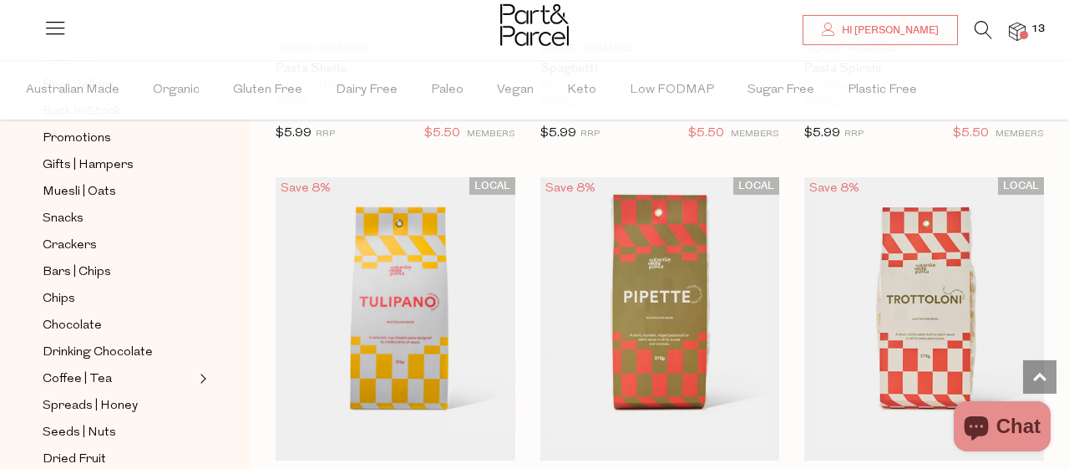
scroll to position [1316, 0]
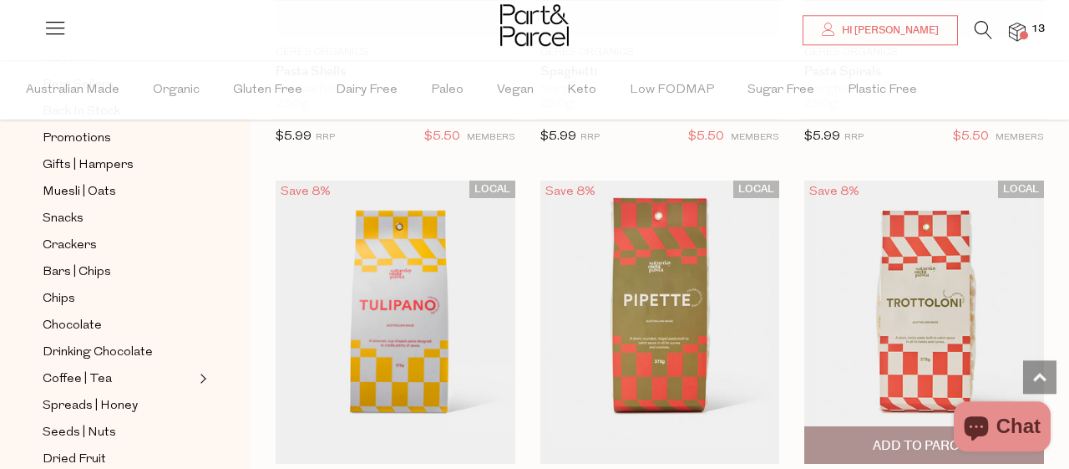
click at [948, 326] on img at bounding box center [924, 321] width 240 height 282
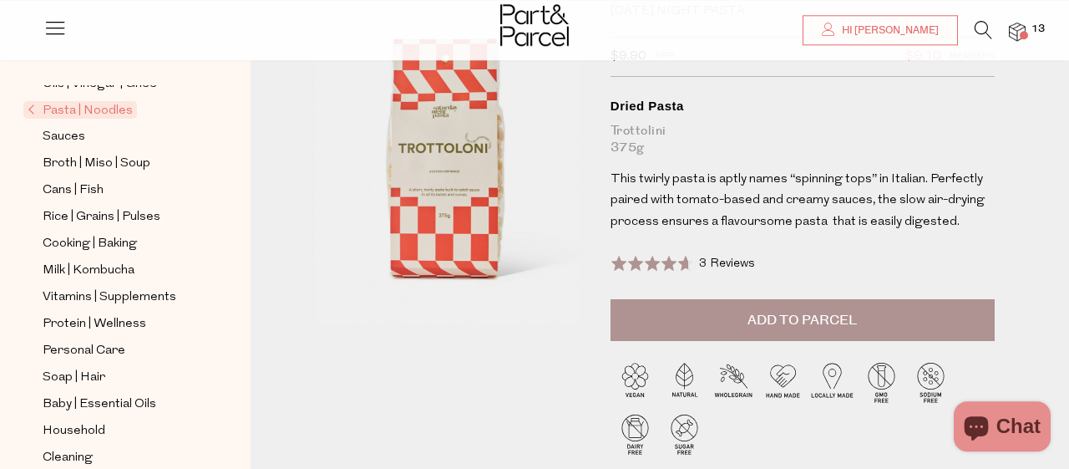
scroll to position [630, 0]
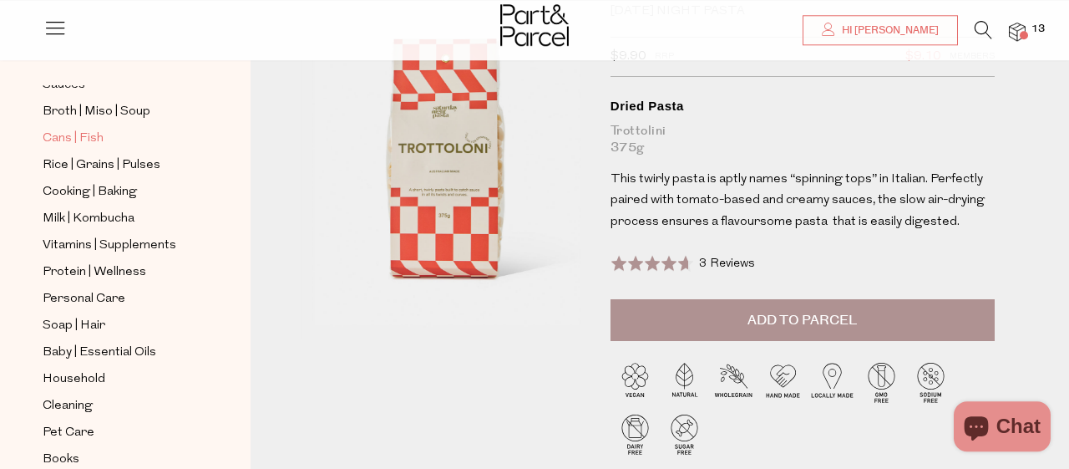
click at [73, 129] on span "Cans | Fish" at bounding box center [73, 139] width 61 height 20
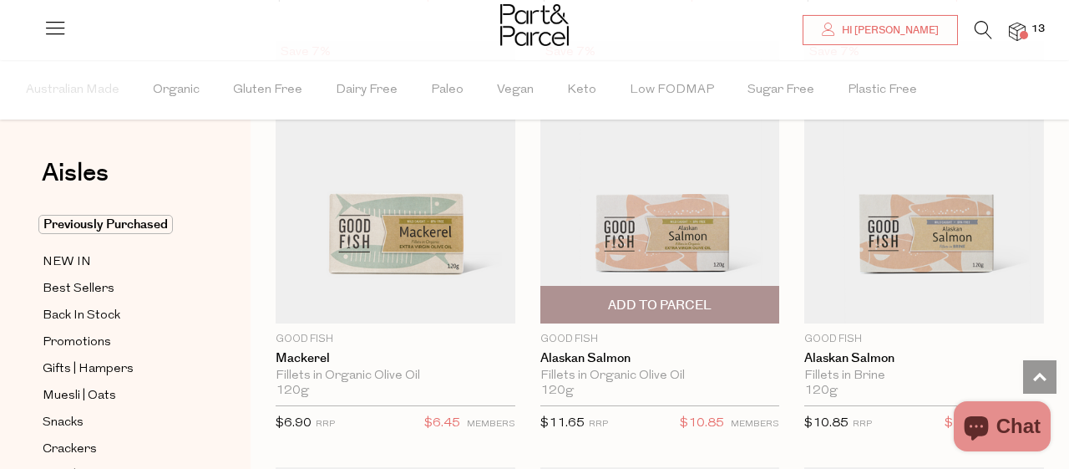
scroll to position [2745, 0]
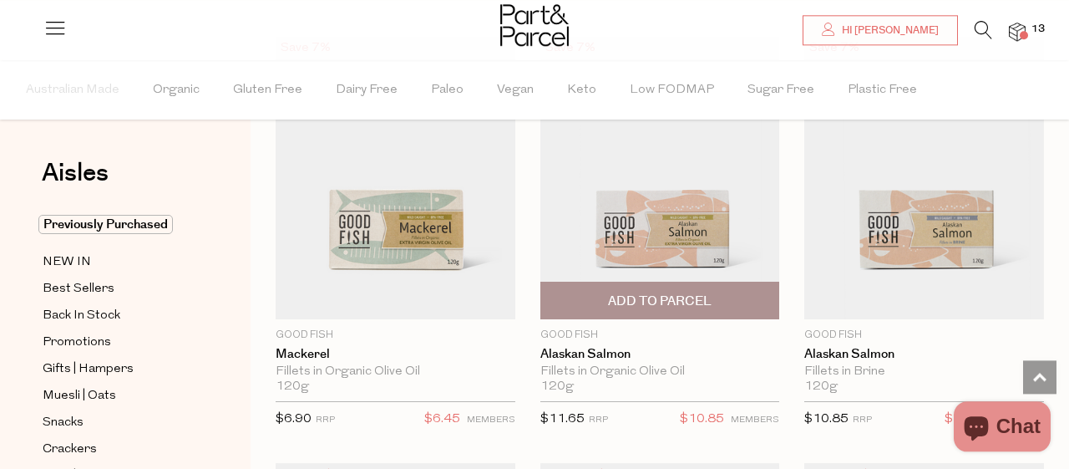
click at [687, 292] on span "Add To Parcel" at bounding box center [660, 301] width 104 height 18
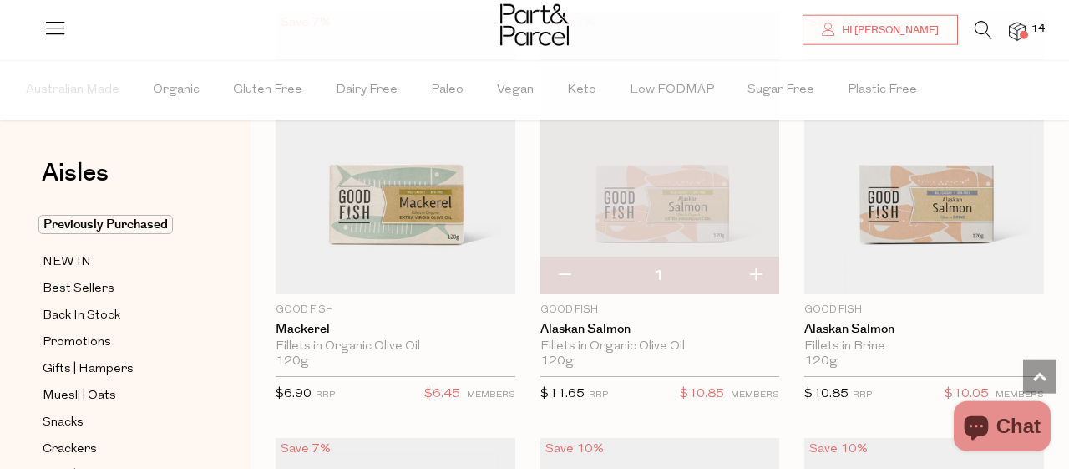
scroll to position [2763, 0]
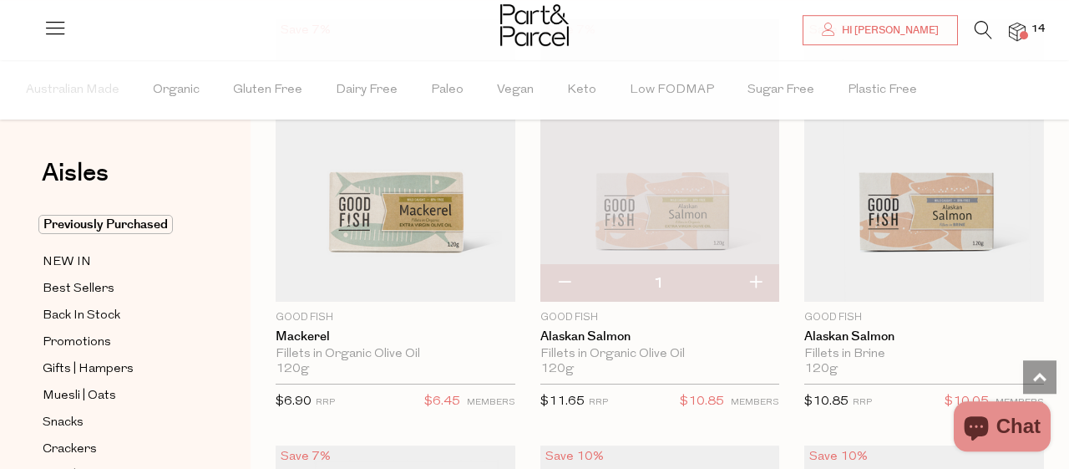
click at [758, 277] on button "button" at bounding box center [756, 283] width 48 height 37
type input "2"
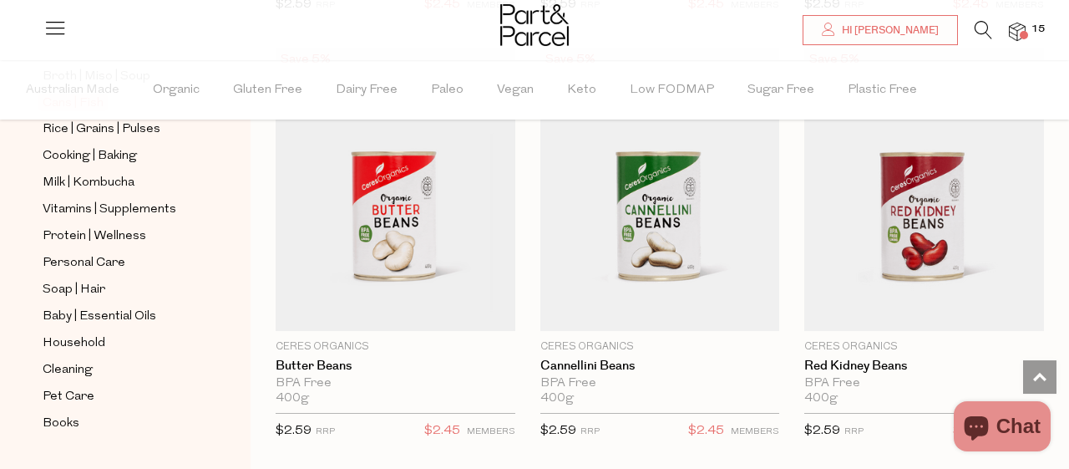
scroll to position [730, 0]
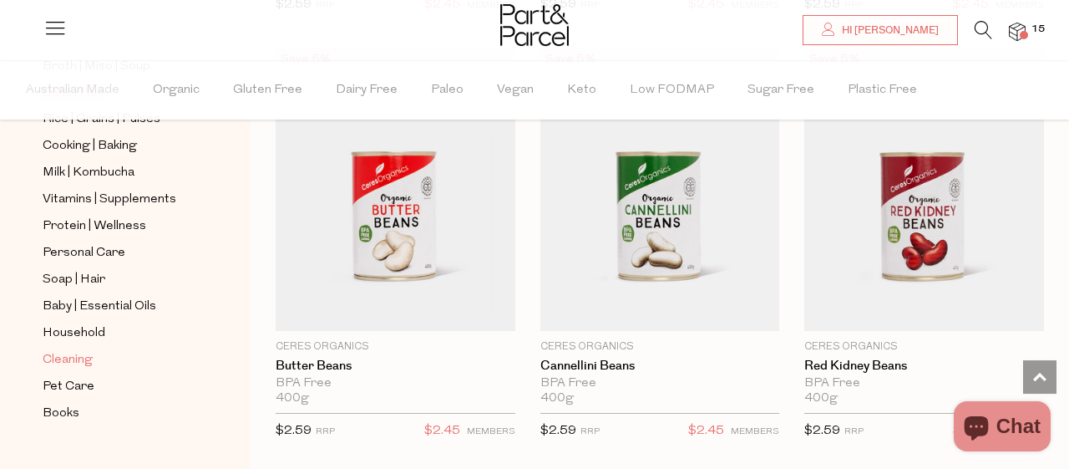
click at [76, 350] on span "Cleaning" at bounding box center [68, 360] width 50 height 20
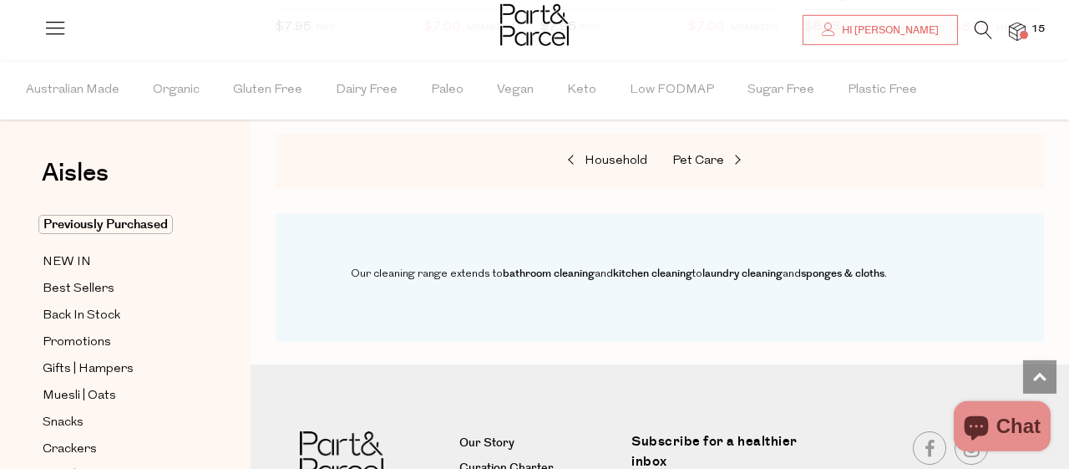
scroll to position [1887, 0]
click at [79, 263] on span "NEW IN" at bounding box center [67, 262] width 48 height 20
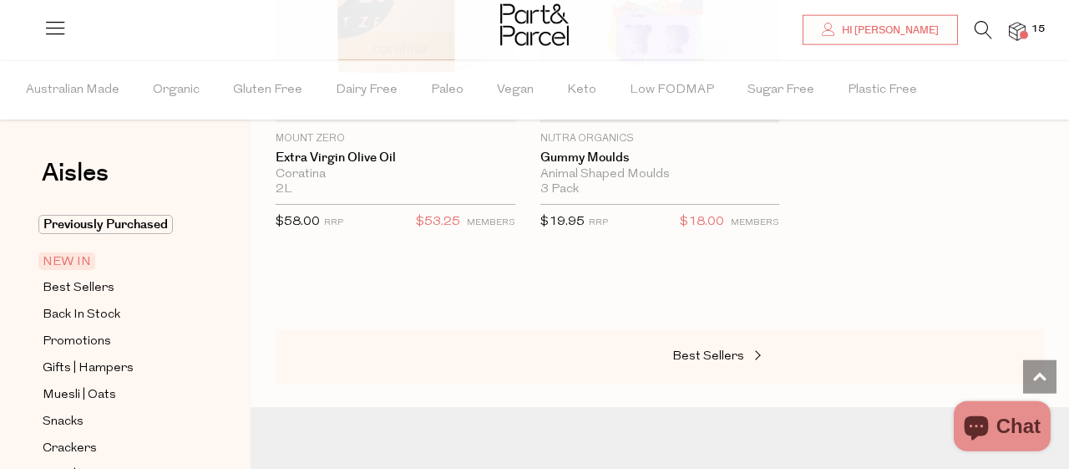
scroll to position [2968, 0]
click at [63, 284] on span "Best Sellers" at bounding box center [79, 288] width 72 height 20
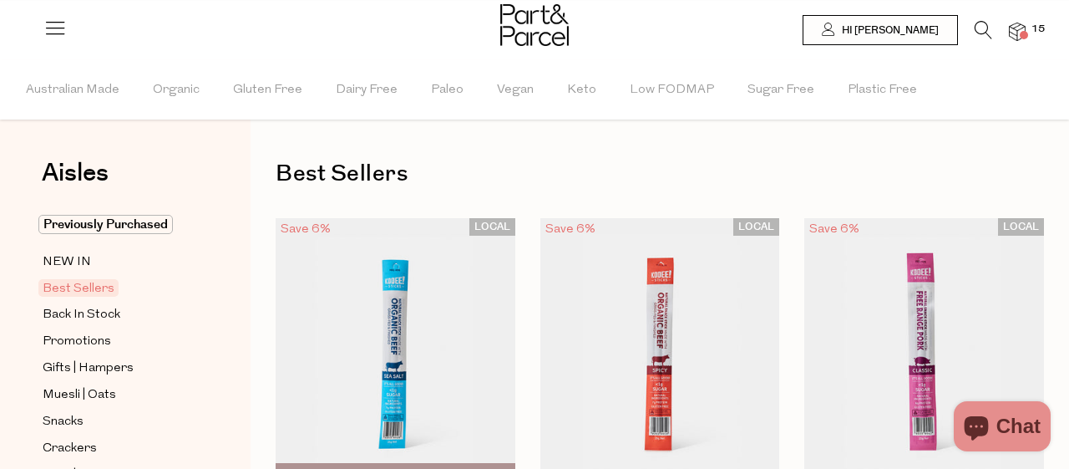
type input "2"
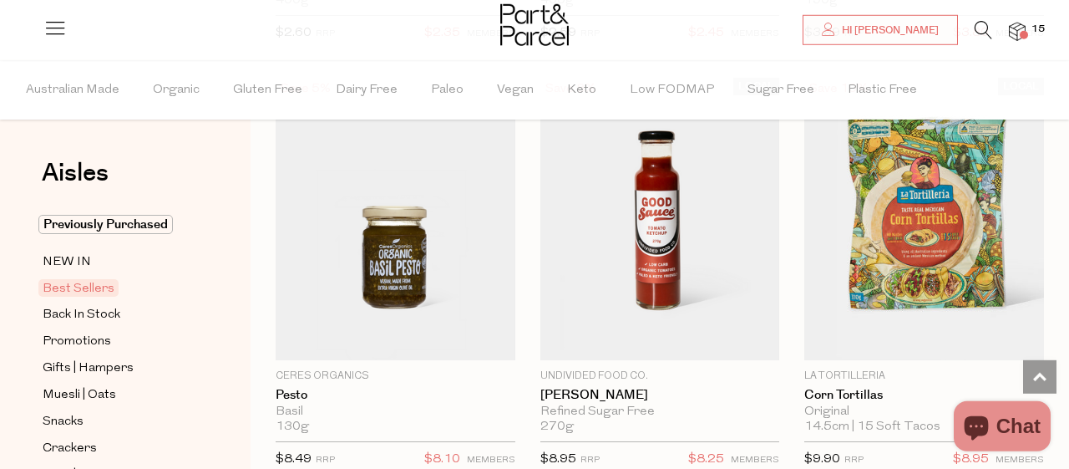
scroll to position [4013, 0]
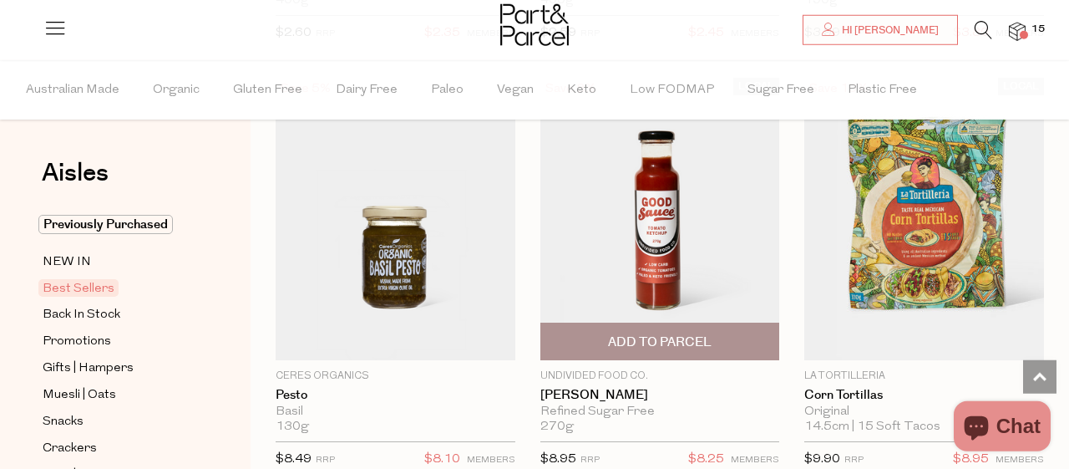
click at [672, 333] on span "Add To Parcel" at bounding box center [660, 342] width 104 height 18
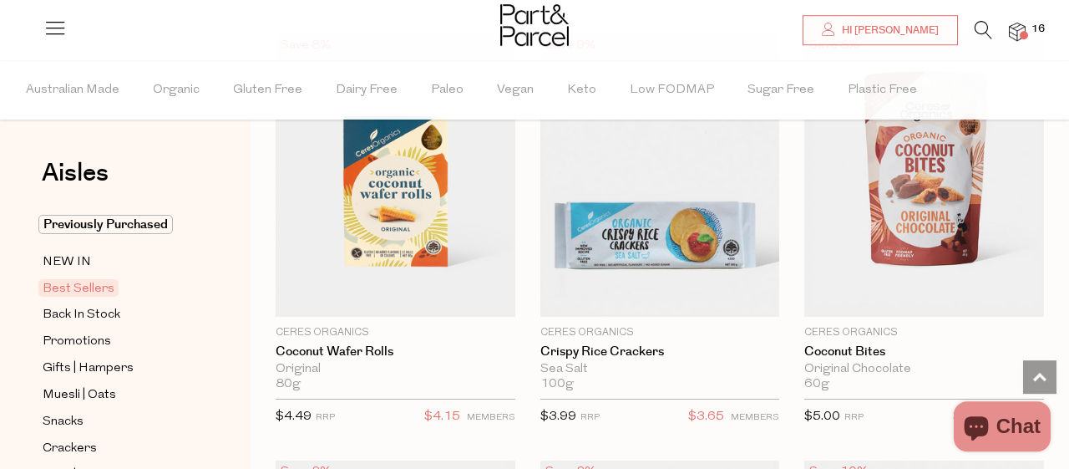
scroll to position [4924, 0]
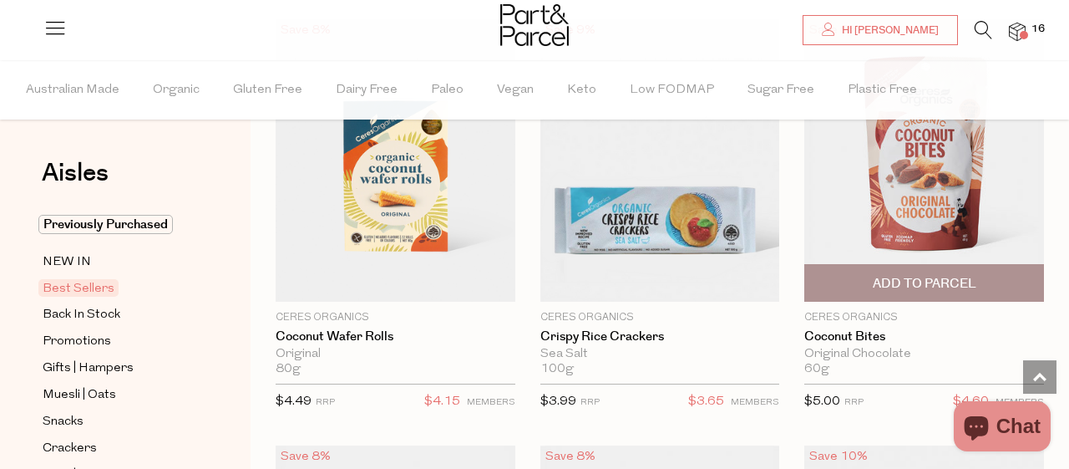
click at [956, 275] on span "Add To Parcel" at bounding box center [925, 284] width 104 height 18
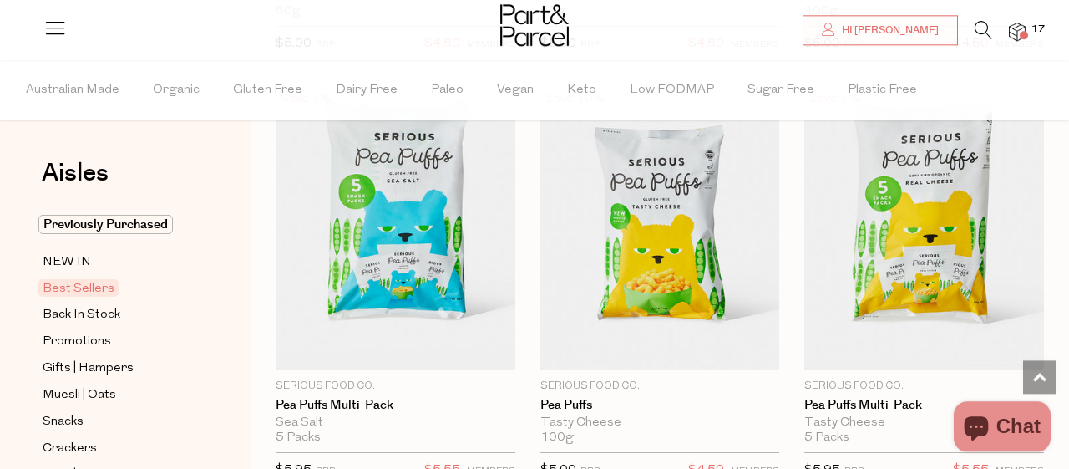
scroll to position [5708, 0]
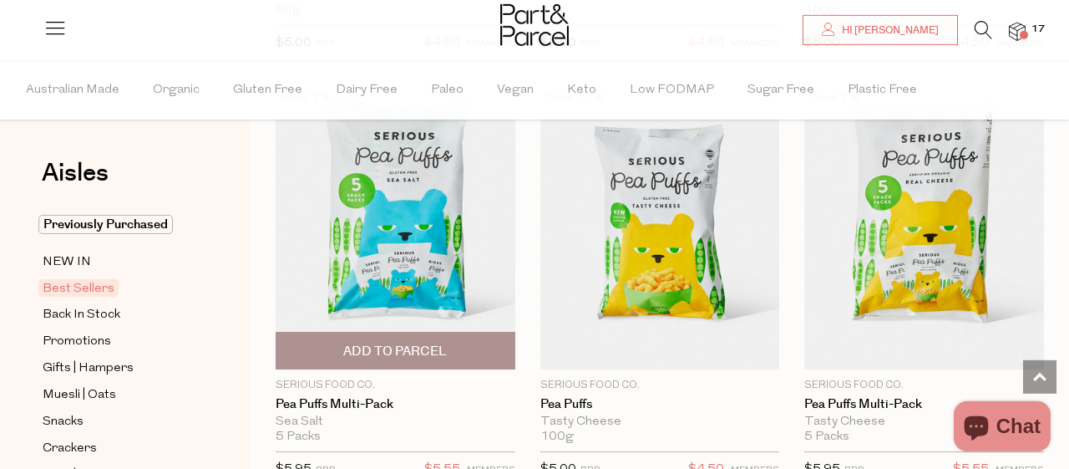
click at [410, 342] on span "Add To Parcel" at bounding box center [395, 351] width 104 height 18
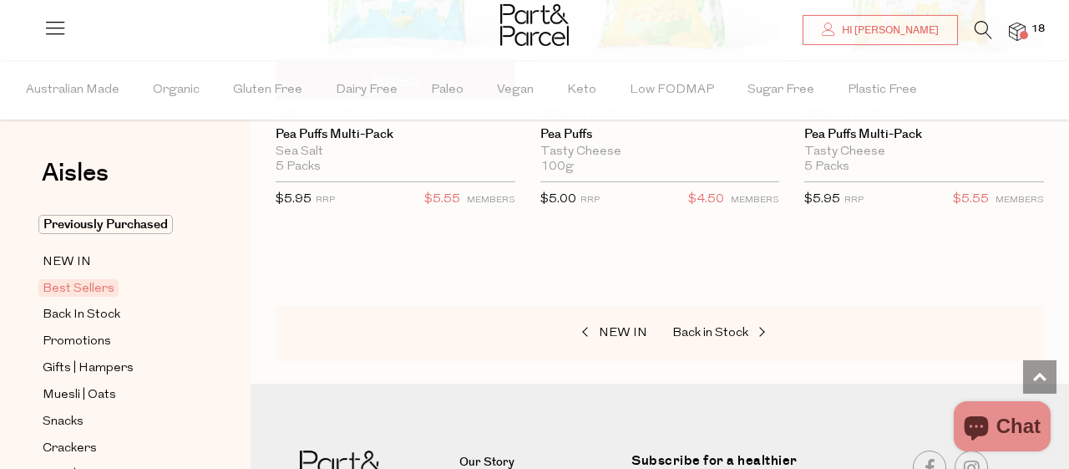
scroll to position [5980, 0]
click at [99, 390] on span "Muesli | Oats" at bounding box center [80, 395] width 74 height 20
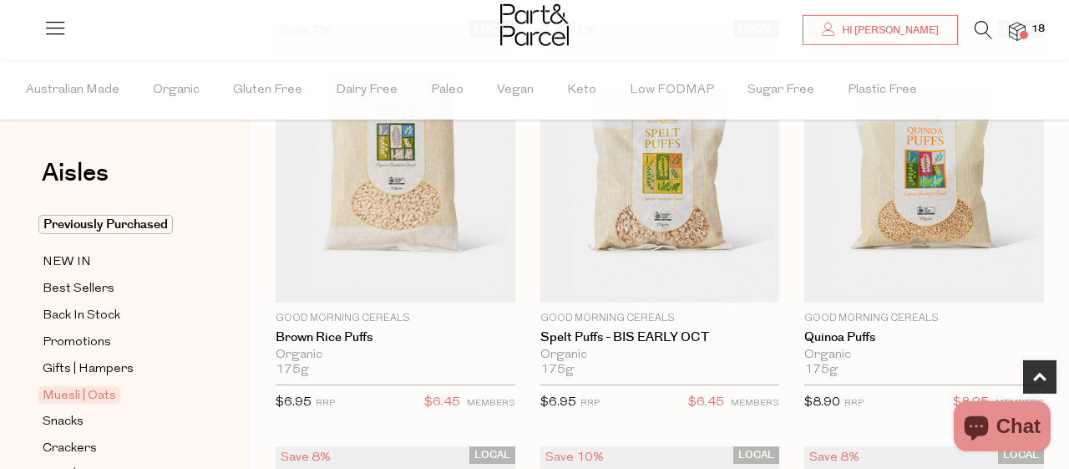
scroll to position [625, 0]
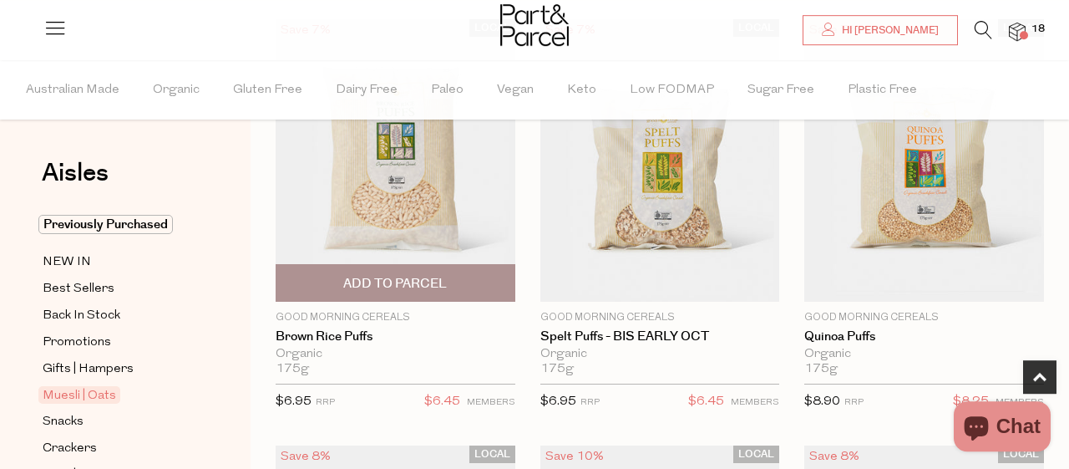
click at [348, 293] on span "Add To Parcel" at bounding box center [396, 283] width 230 height 36
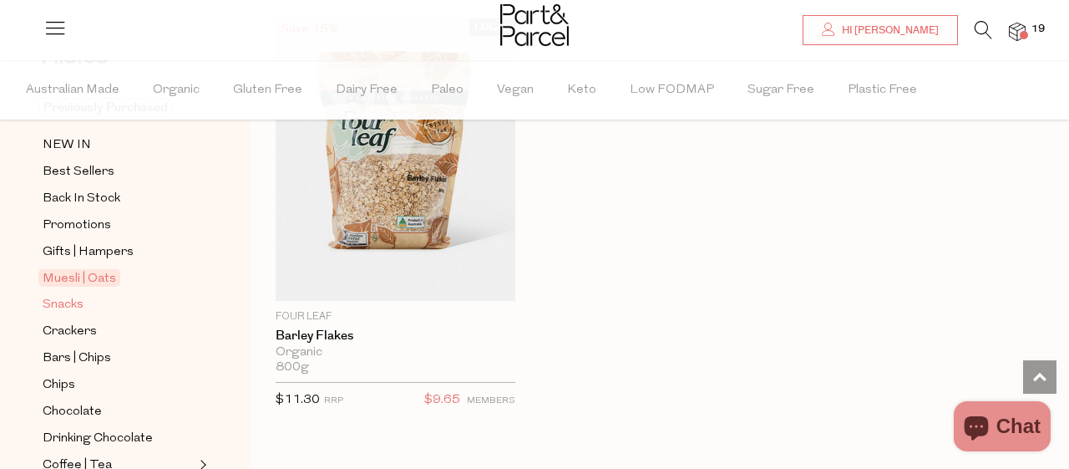
scroll to position [134, 0]
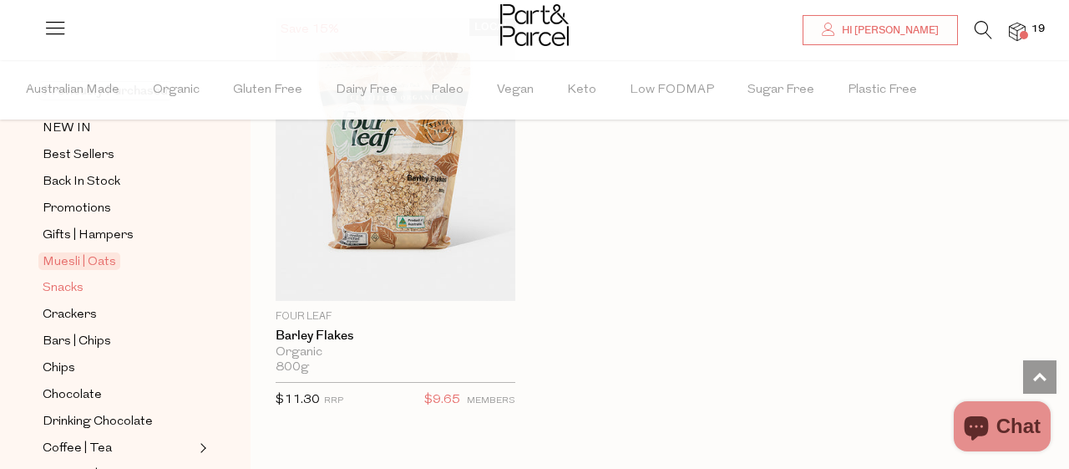
click at [59, 279] on span "Snacks" at bounding box center [63, 288] width 41 height 20
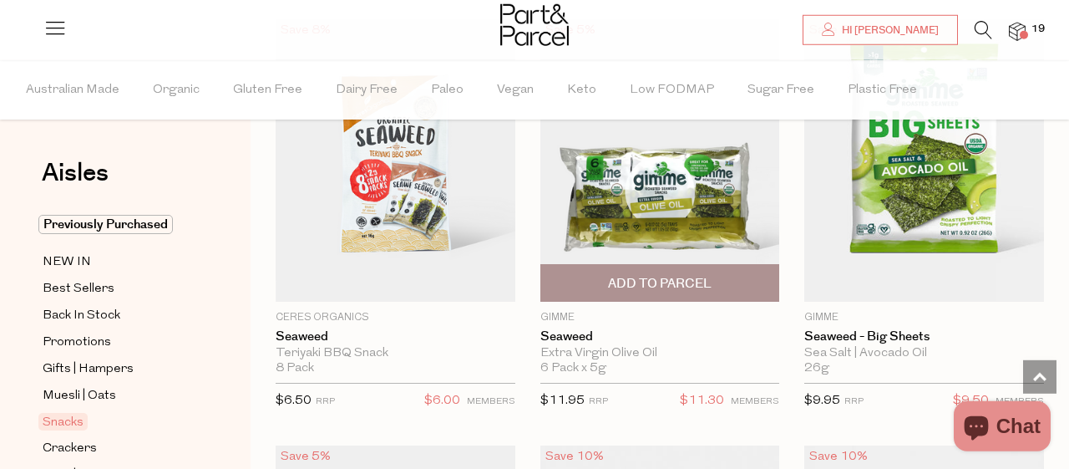
scroll to position [7893, 0]
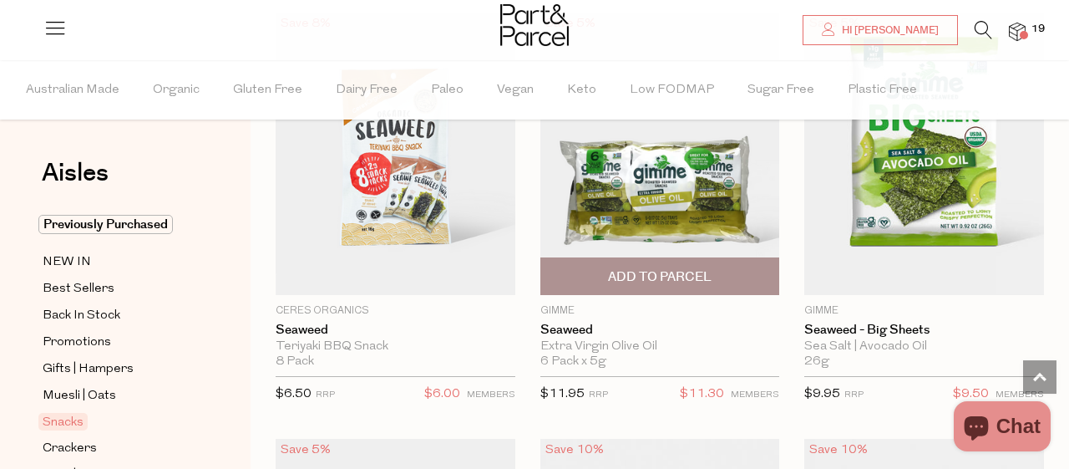
click at [606, 258] on span "Add To Parcel" at bounding box center [660, 276] width 230 height 36
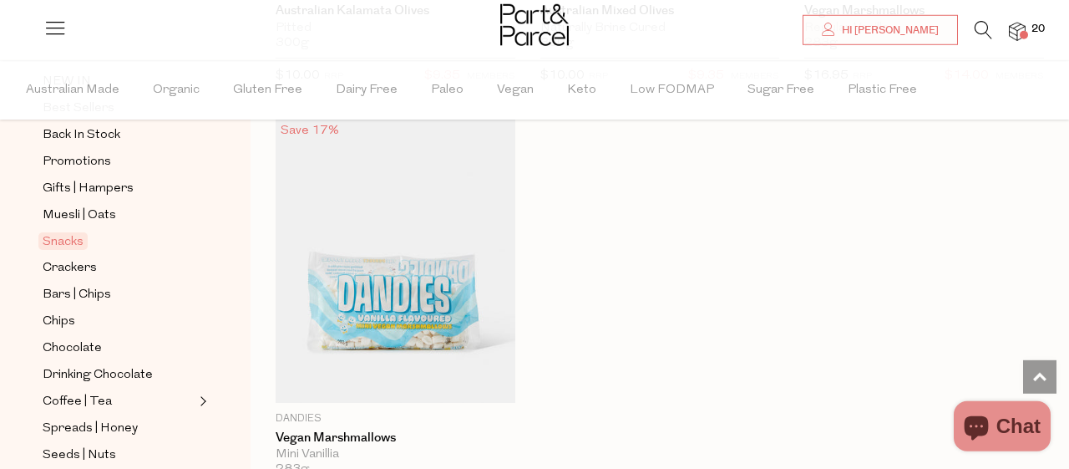
scroll to position [181, 0]
click at [79, 284] on span "Bars | Chips" at bounding box center [77, 294] width 68 height 20
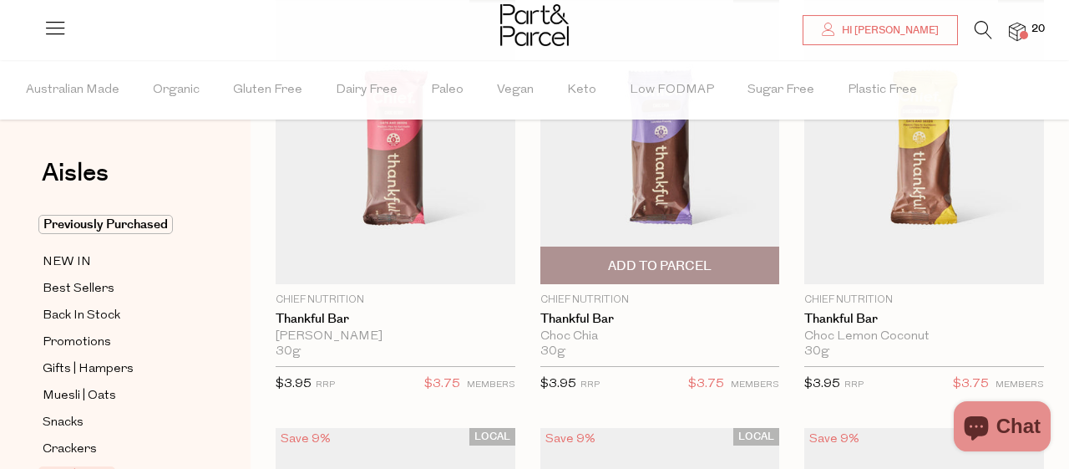
scroll to position [231, 0]
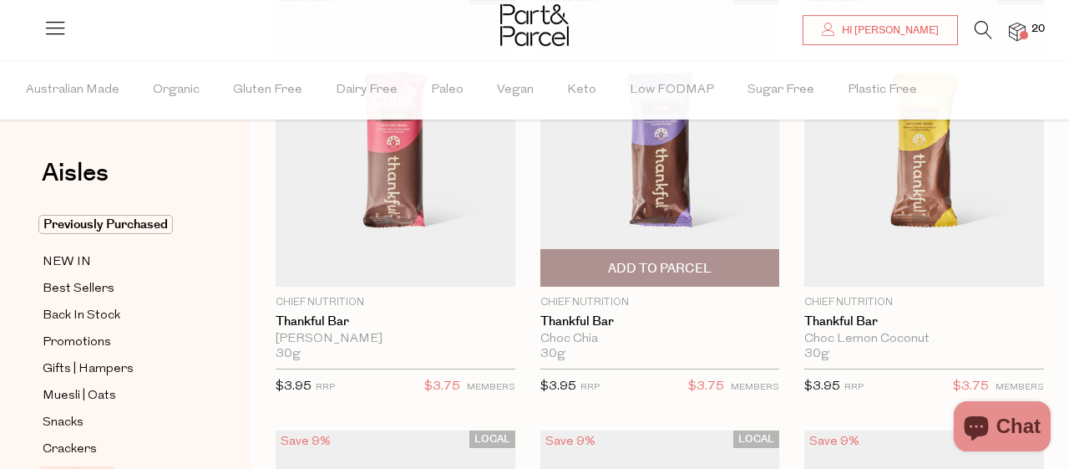
click at [677, 268] on span "Add To Parcel" at bounding box center [660, 269] width 104 height 18
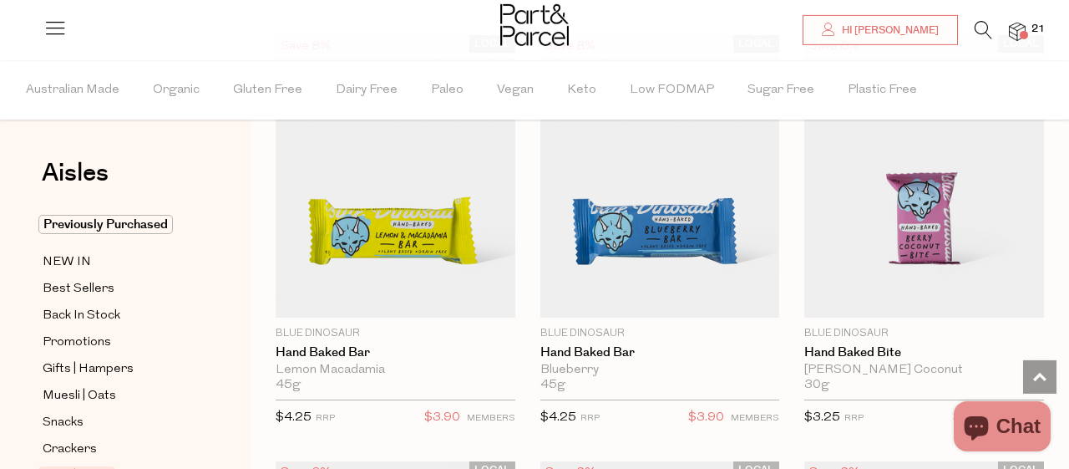
scroll to position [3607, 0]
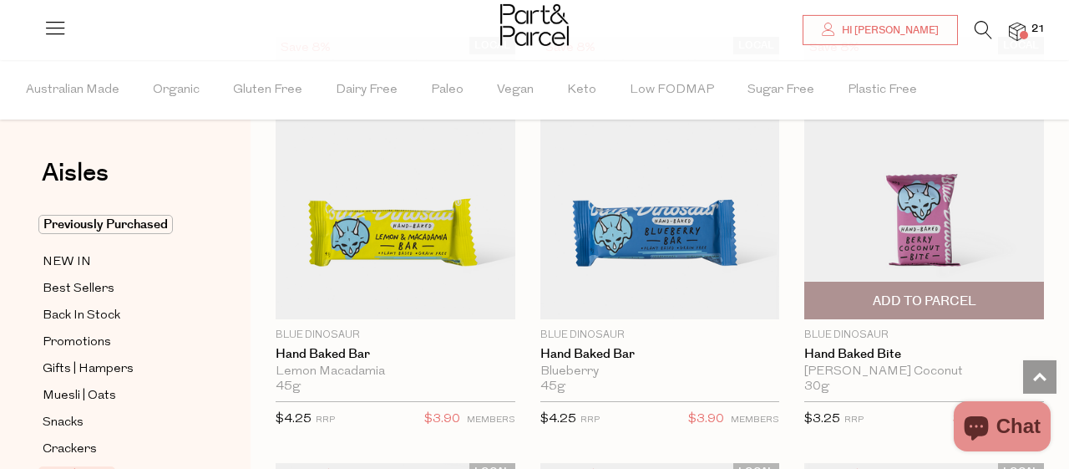
click at [858, 286] on span "Add To Parcel" at bounding box center [924, 300] width 230 height 36
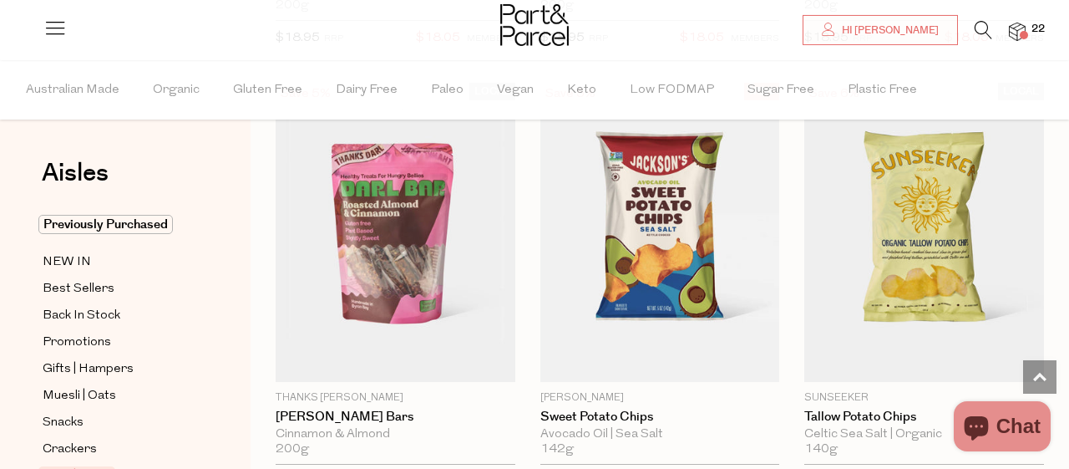
scroll to position [7413, 0]
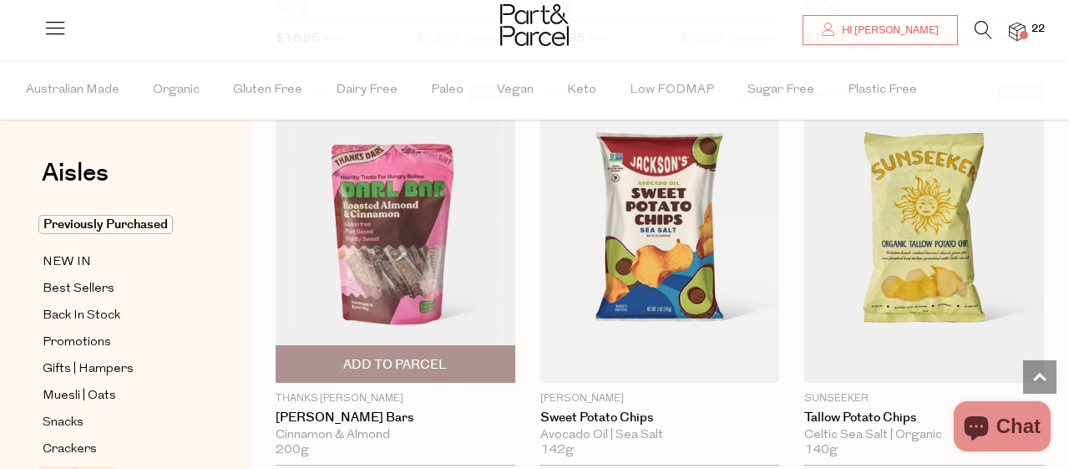
click at [412, 233] on img at bounding box center [396, 233] width 240 height 299
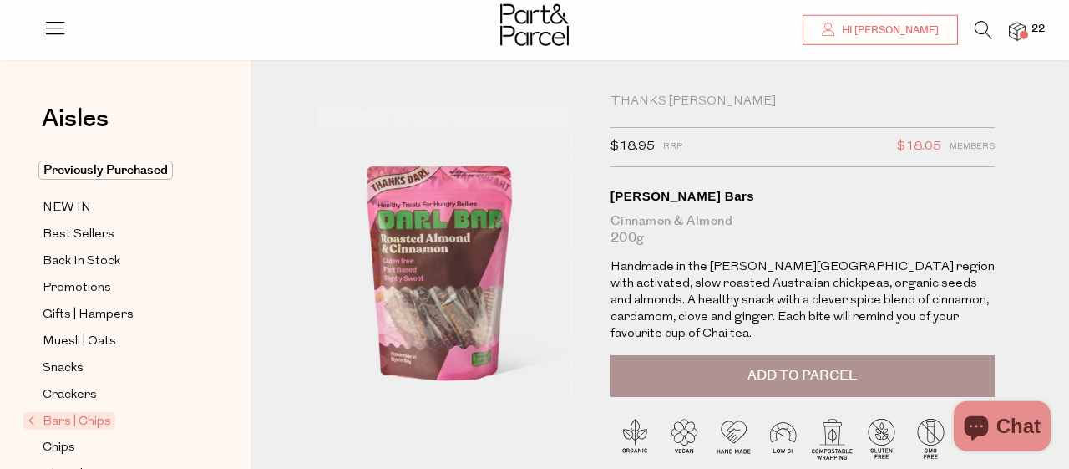
scroll to position [16, 0]
click at [782, 367] on span "Add to Parcel" at bounding box center [802, 376] width 109 height 19
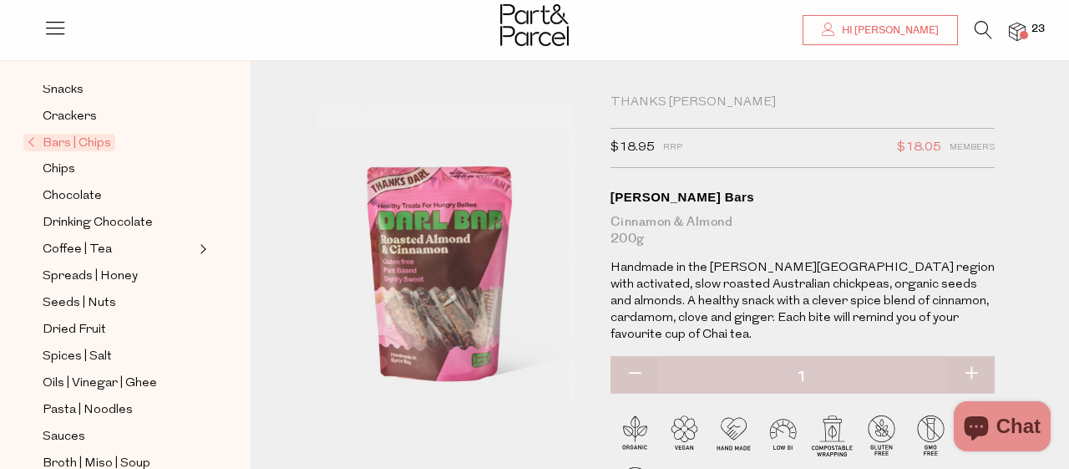
scroll to position [291, 0]
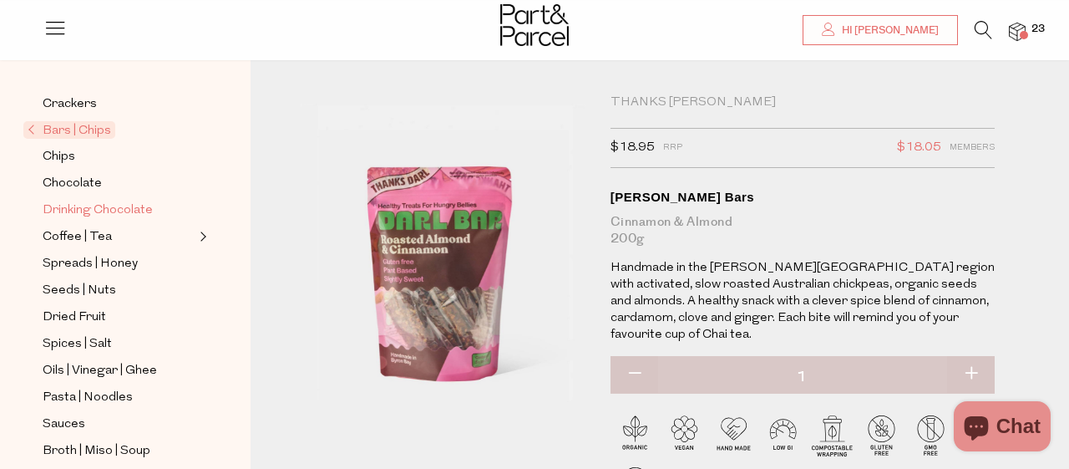
click at [108, 200] on span "Drinking Chocolate" at bounding box center [98, 210] width 110 height 20
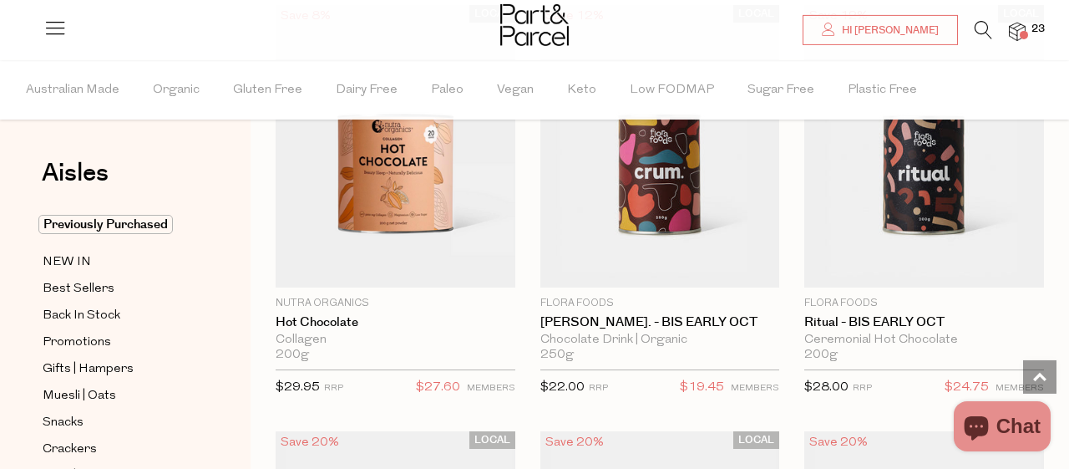
scroll to position [1974, 0]
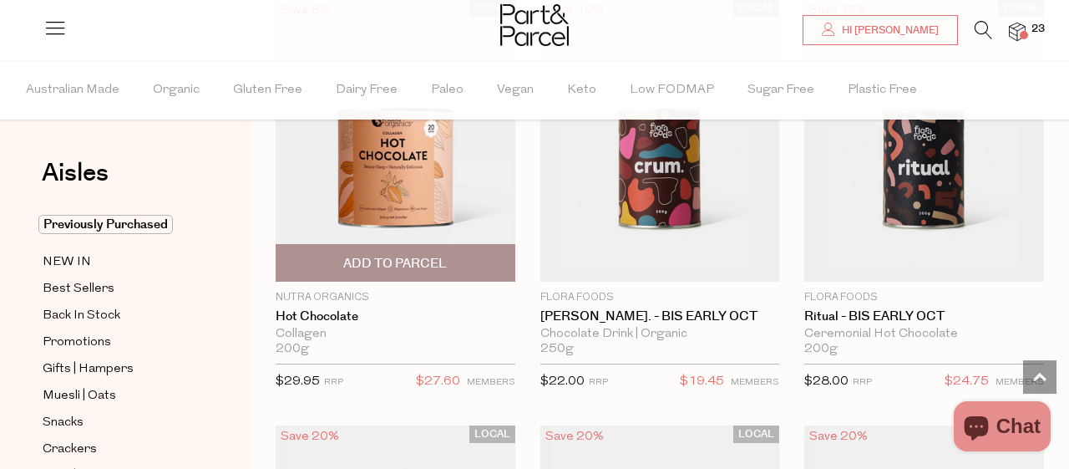
click at [375, 265] on span "Add To Parcel" at bounding box center [395, 264] width 104 height 18
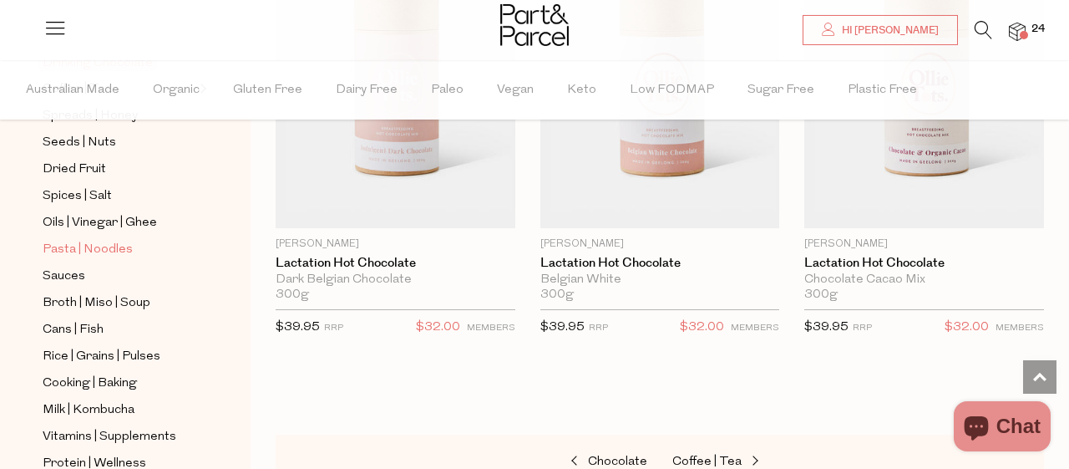
scroll to position [498, 0]
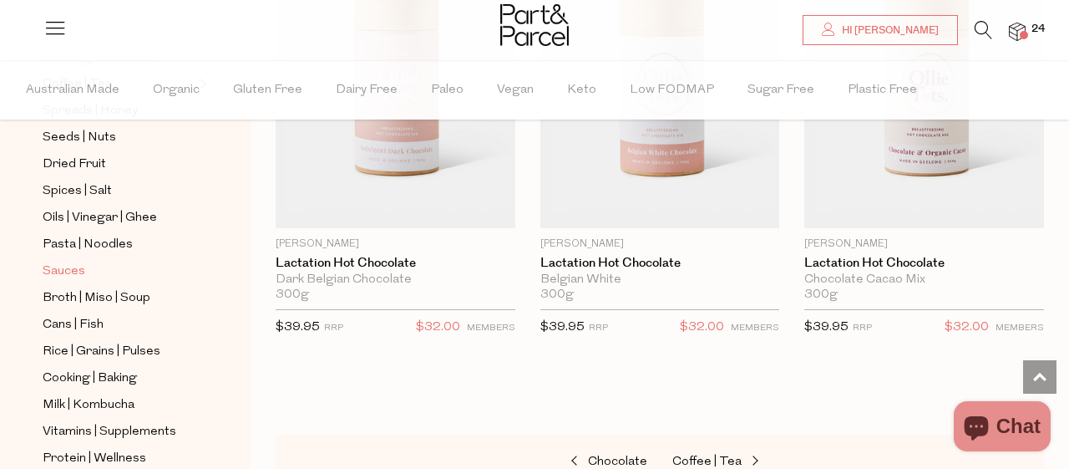
click at [81, 261] on span "Sauces" at bounding box center [64, 271] width 43 height 20
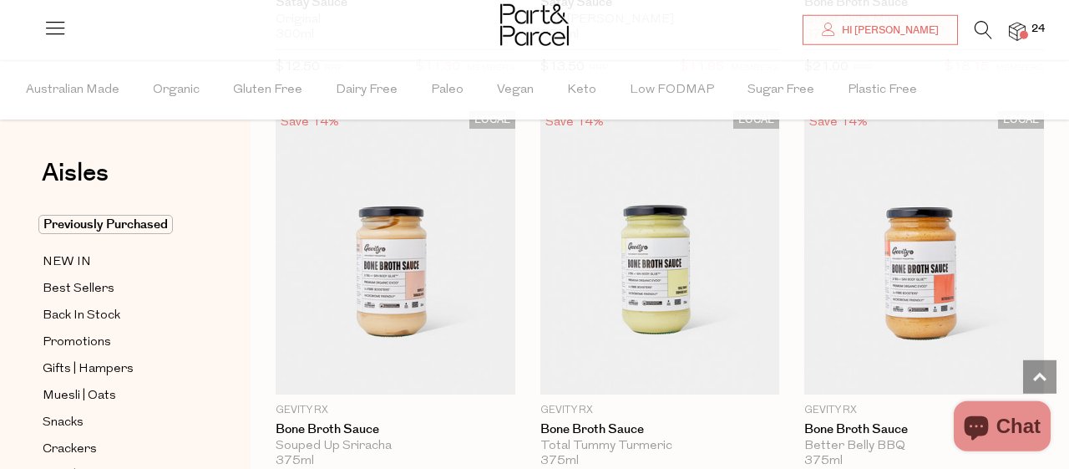
scroll to position [1386, 0]
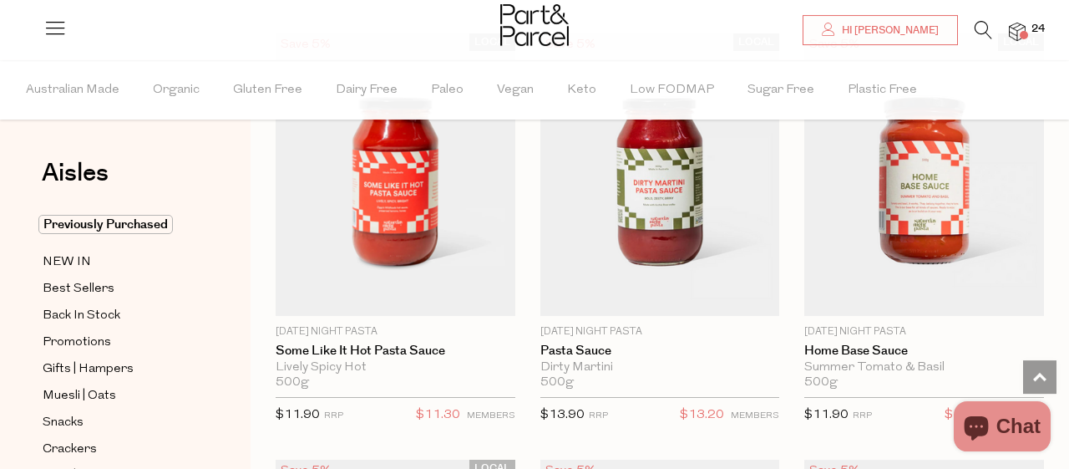
scroll to position [8758, 0]
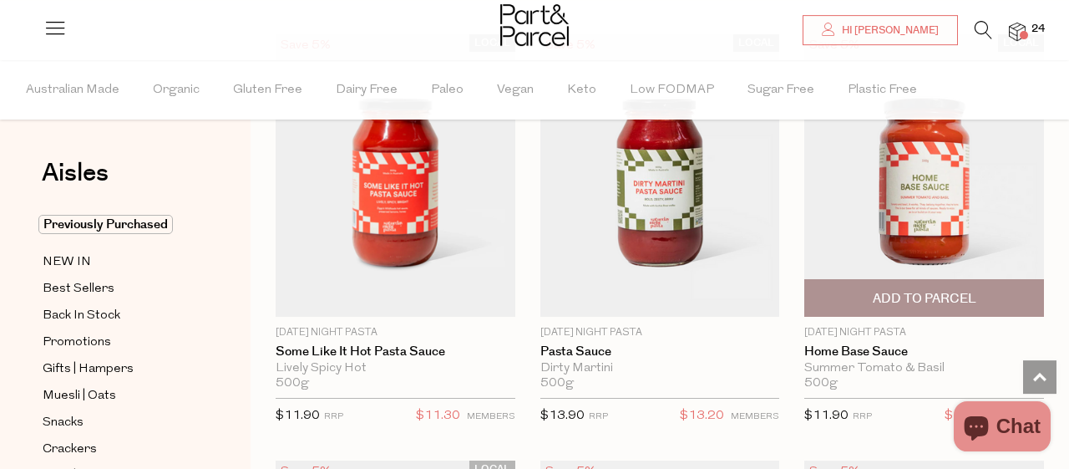
click at [908, 290] on span "Add To Parcel" at bounding box center [925, 299] width 104 height 18
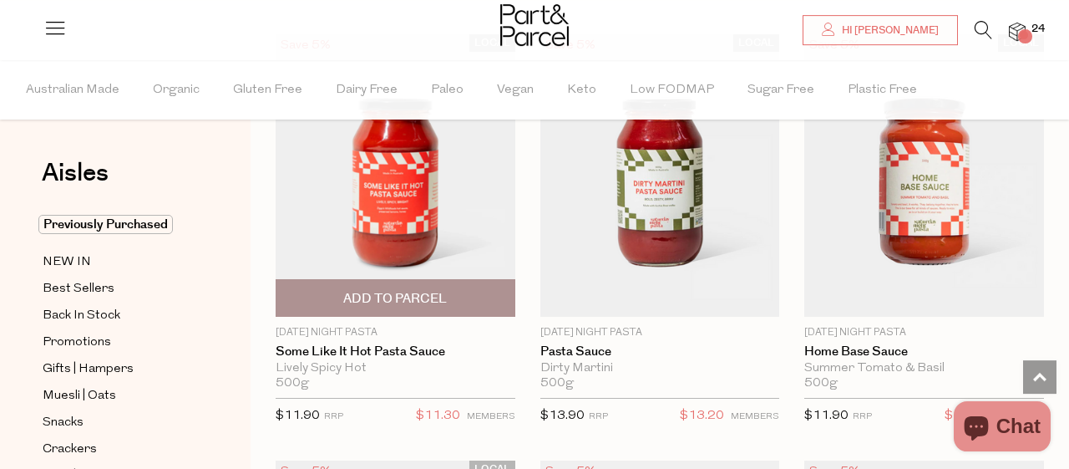
drag, startPoint x: 908, startPoint y: 266, endPoint x: 385, endPoint y: 244, distance: 523.4
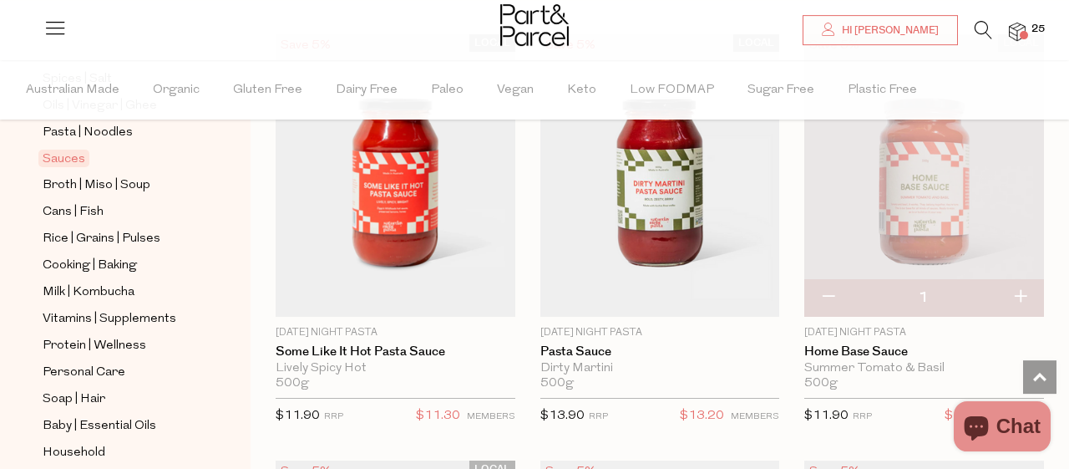
scroll to position [611, 0]
click at [109, 255] on span "Cooking | Baking" at bounding box center [90, 265] width 94 height 20
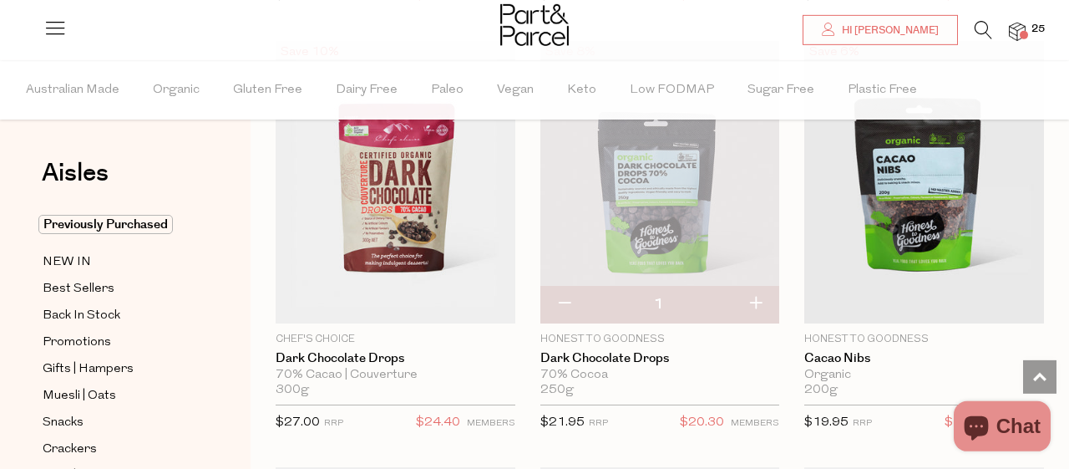
scroll to position [3607, 0]
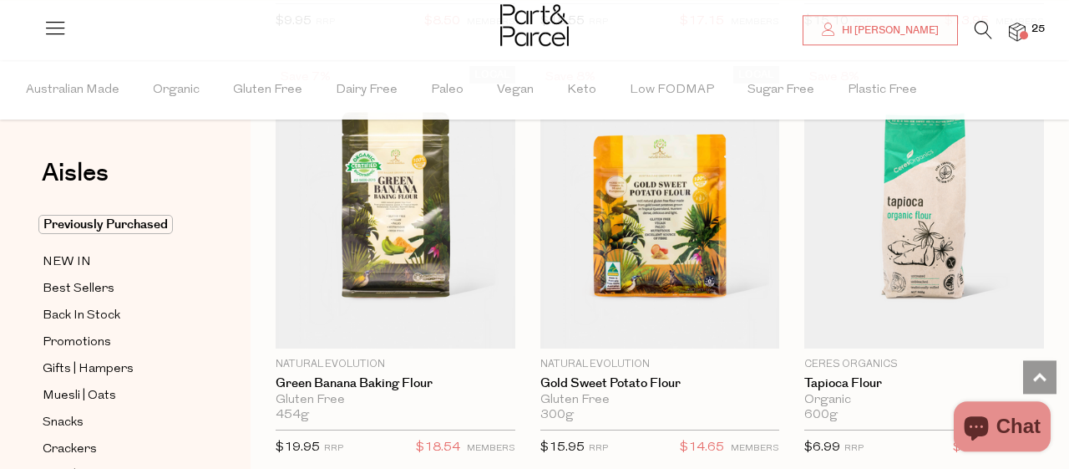
scroll to position [9973, 0]
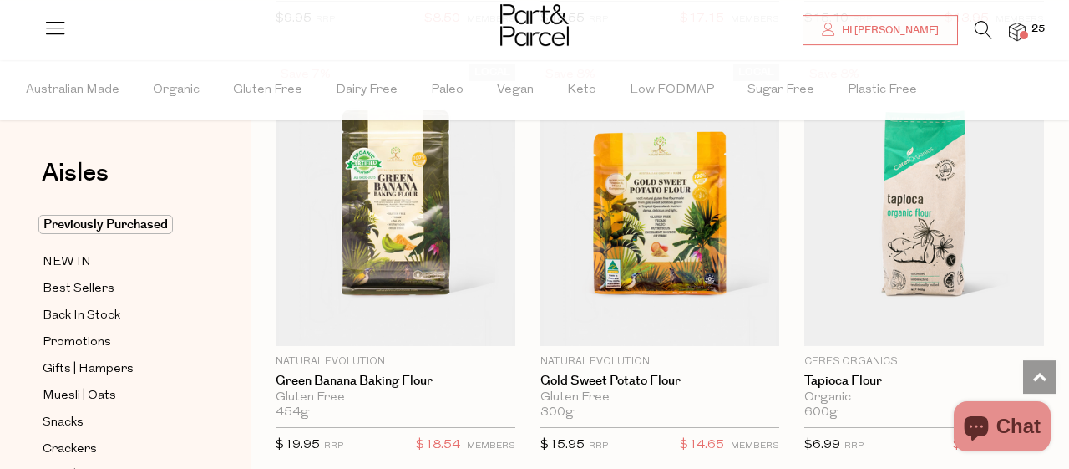
click at [981, 25] on icon at bounding box center [984, 30] width 18 height 18
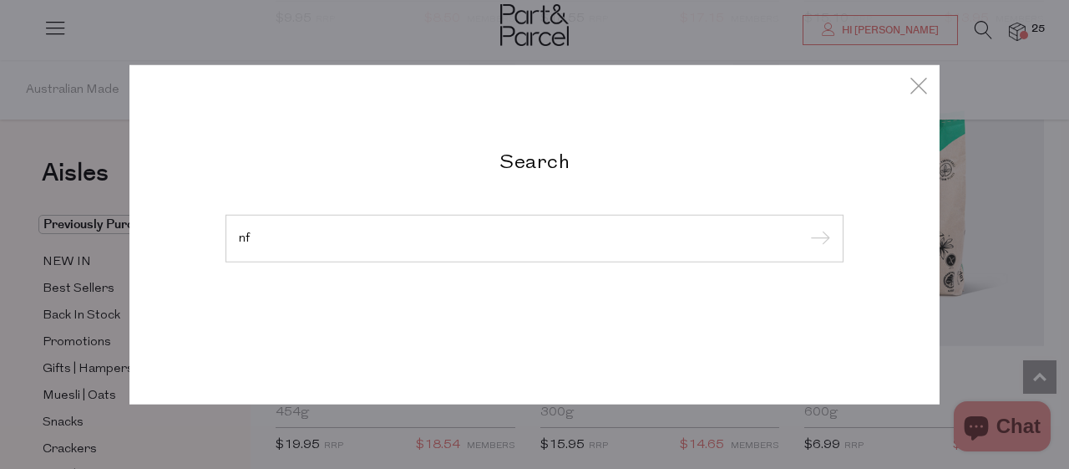
type input "n"
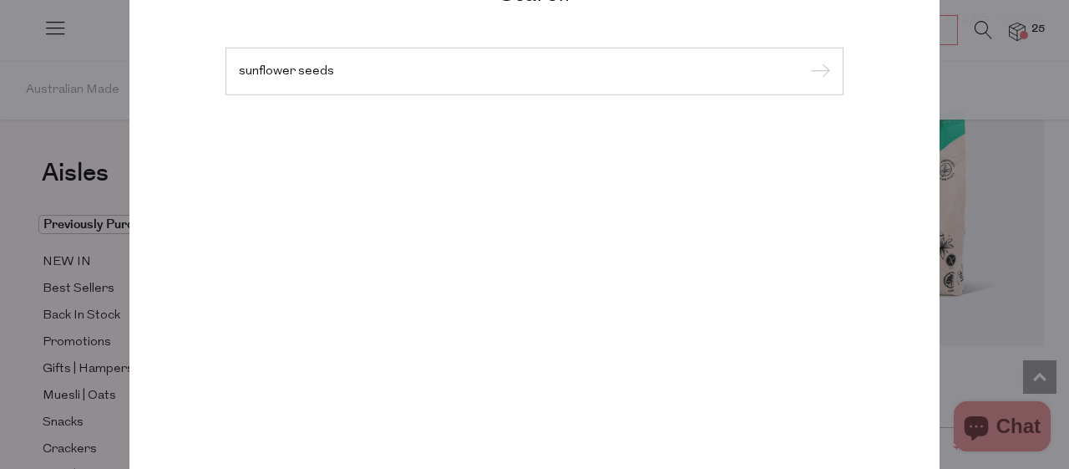
type input "sunflower seeds"
click at [805, 59] on input "submit" at bounding box center [817, 71] width 25 height 25
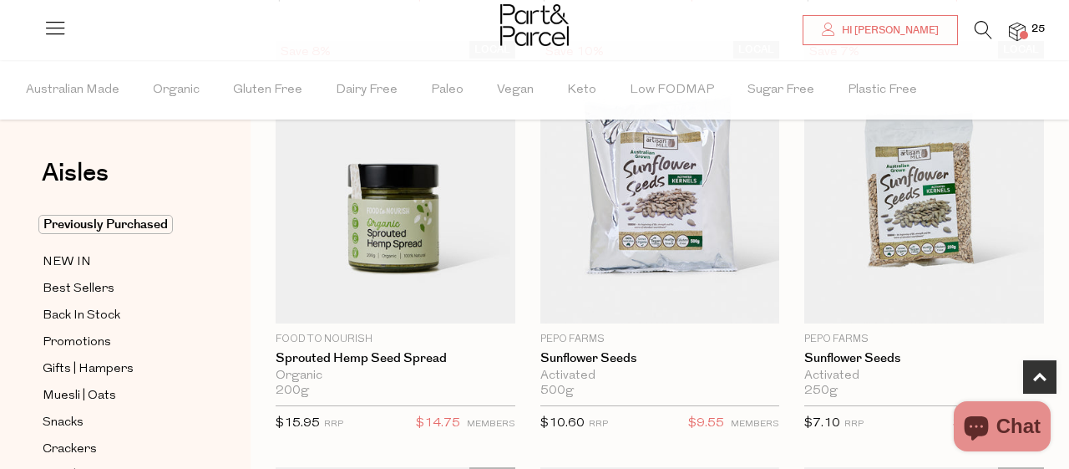
scroll to position [572, 0]
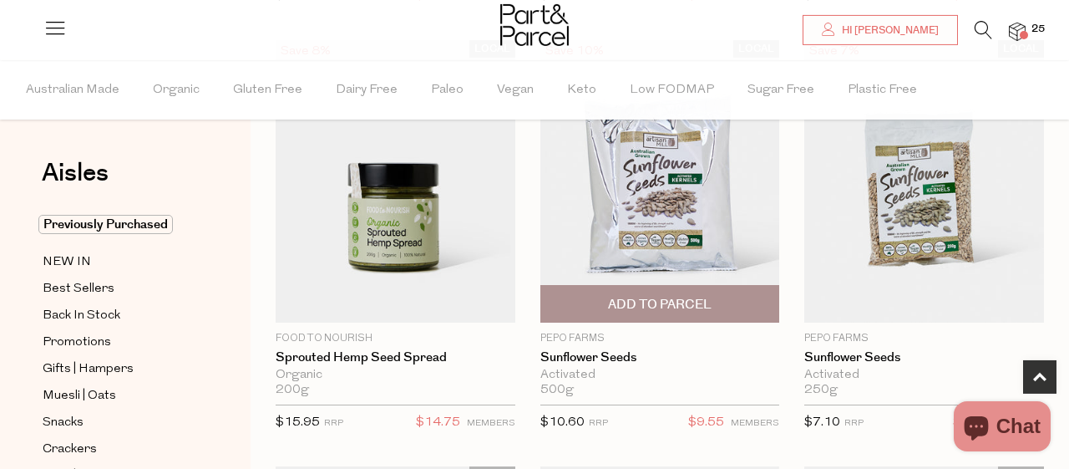
click at [644, 303] on span "Add To Parcel" at bounding box center [660, 305] width 104 height 18
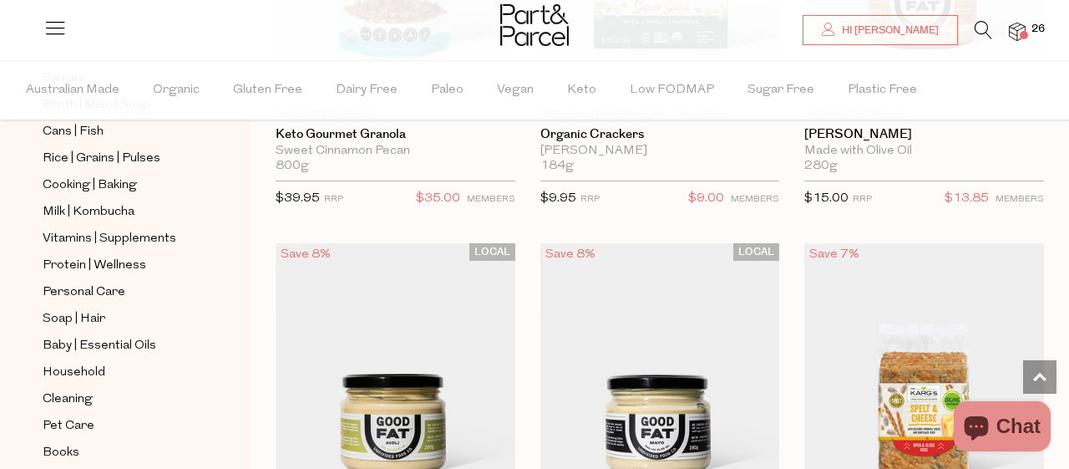
scroll to position [702, 0]
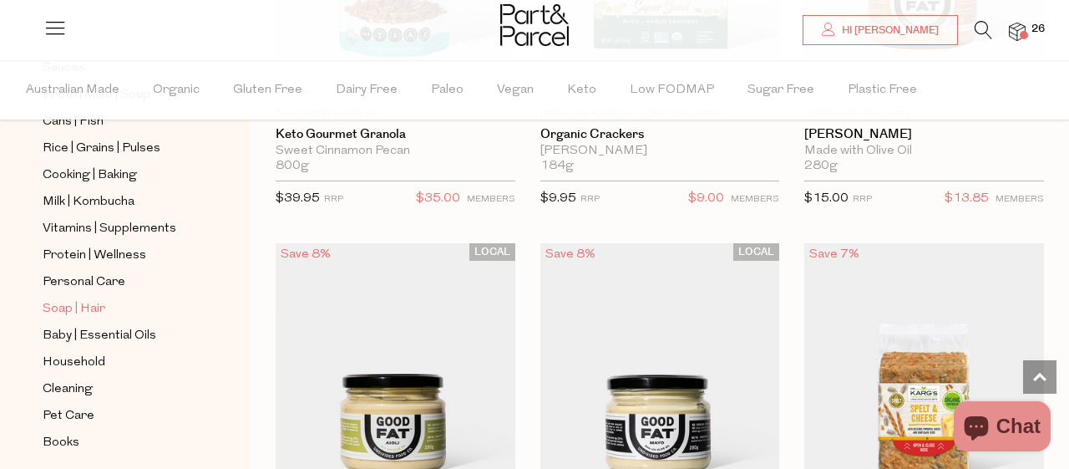
click at [94, 299] on span "Soap | Hair" at bounding box center [74, 309] width 63 height 20
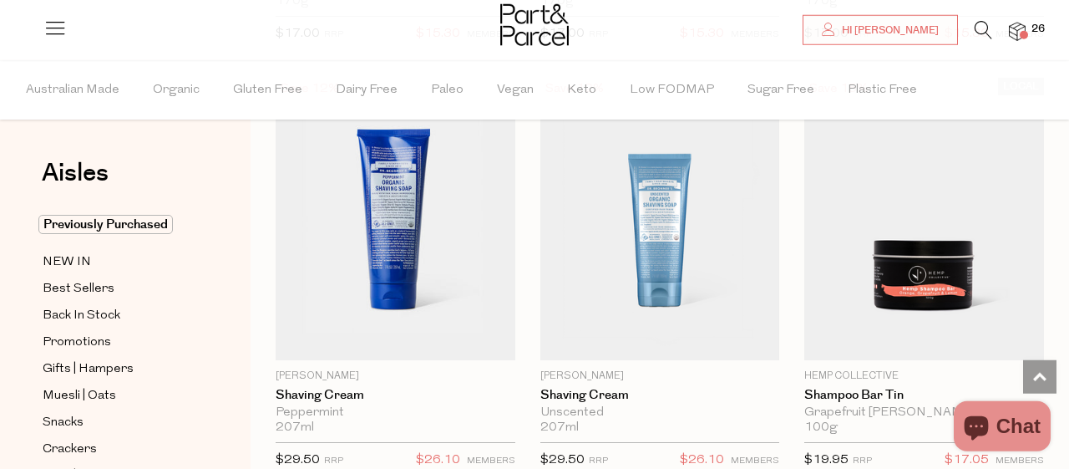
scroll to position [5255, 0]
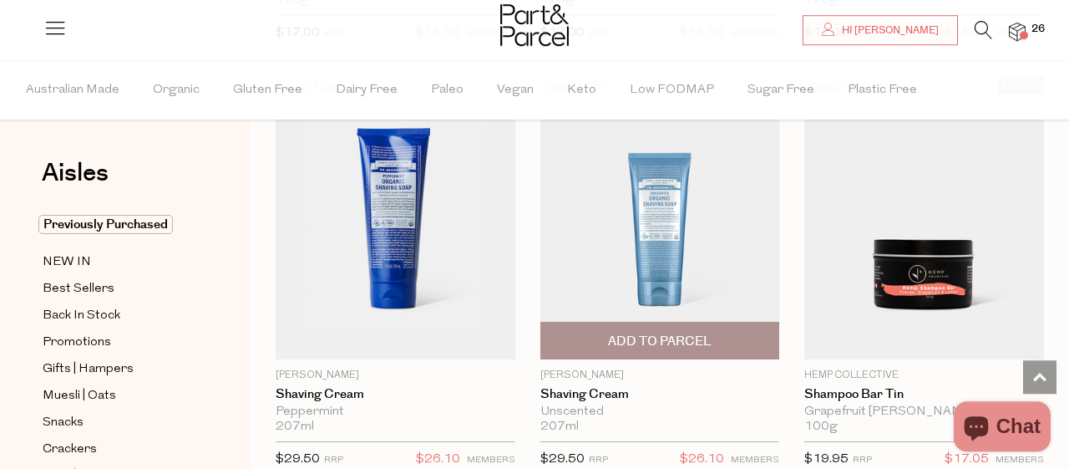
click at [573, 322] on span "Add To Parcel" at bounding box center [660, 340] width 230 height 36
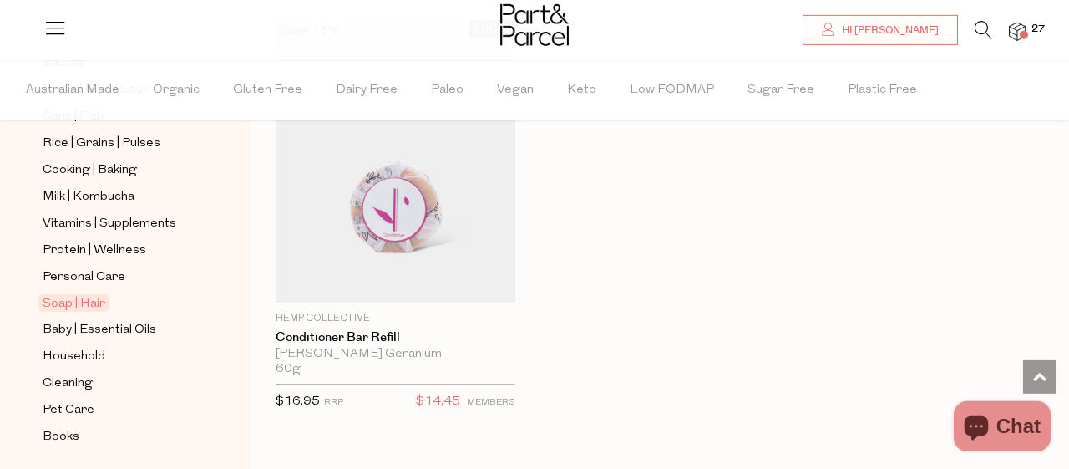
scroll to position [730, 0]
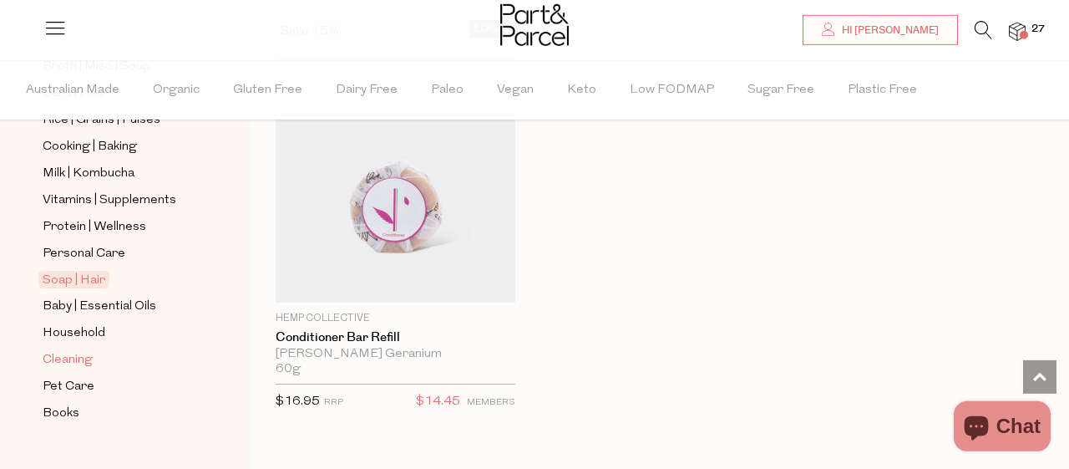
click at [69, 350] on span "Cleaning" at bounding box center [68, 360] width 50 height 20
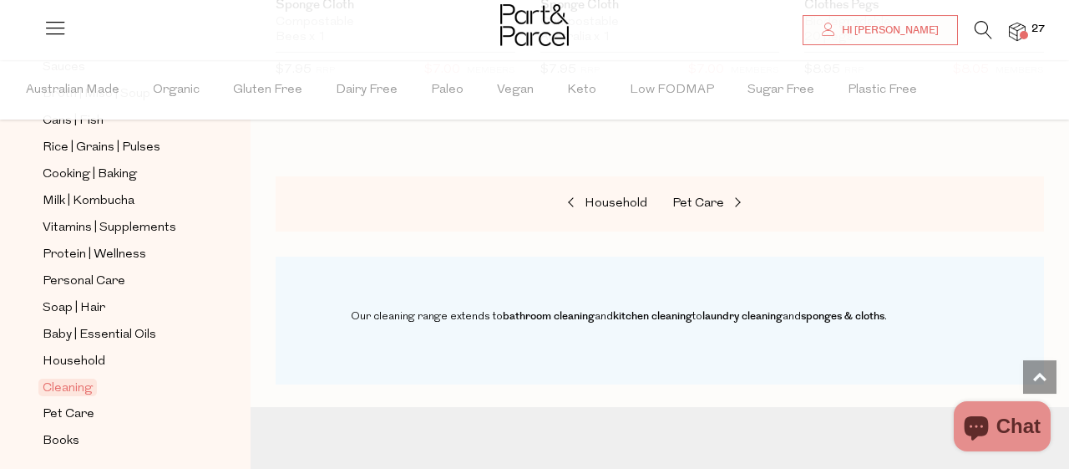
scroll to position [703, 0]
click at [81, 351] on span "Household" at bounding box center [74, 361] width 63 height 20
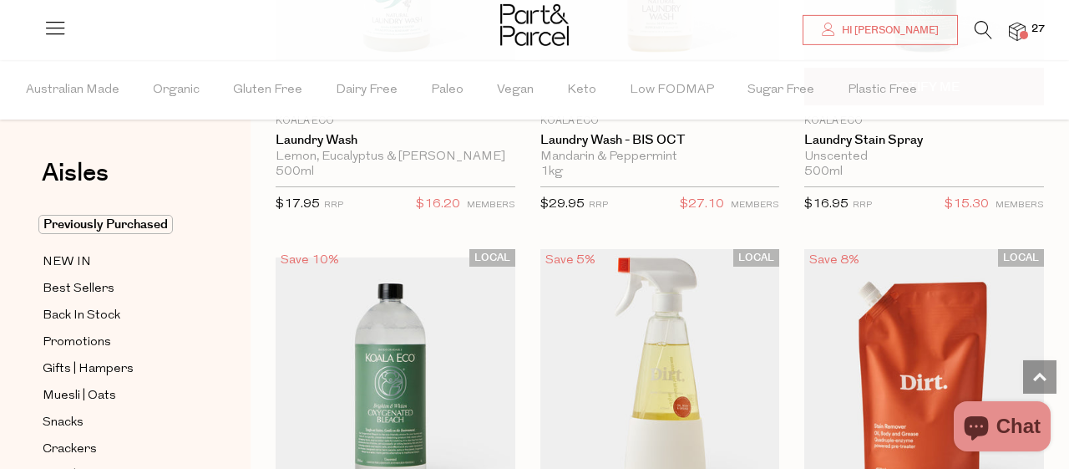
scroll to position [6380, 0]
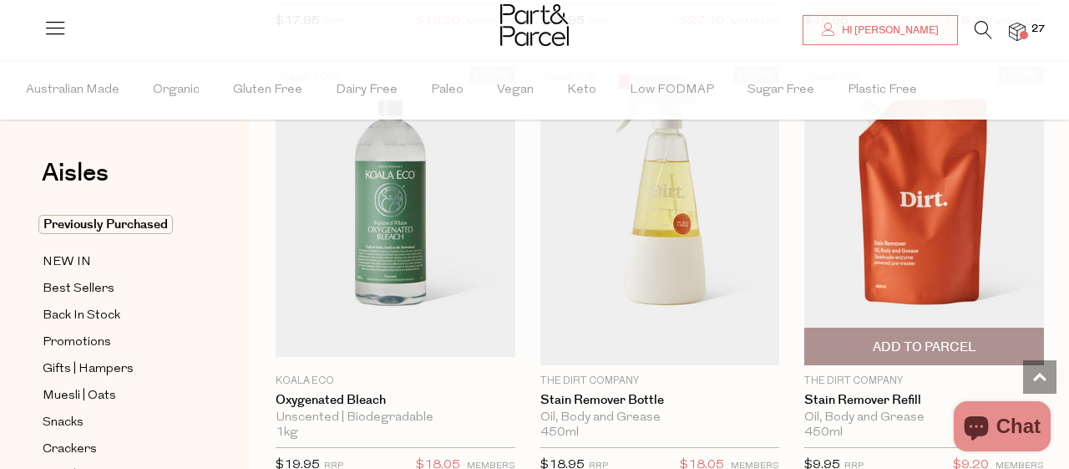
scroll to position [6563, 0]
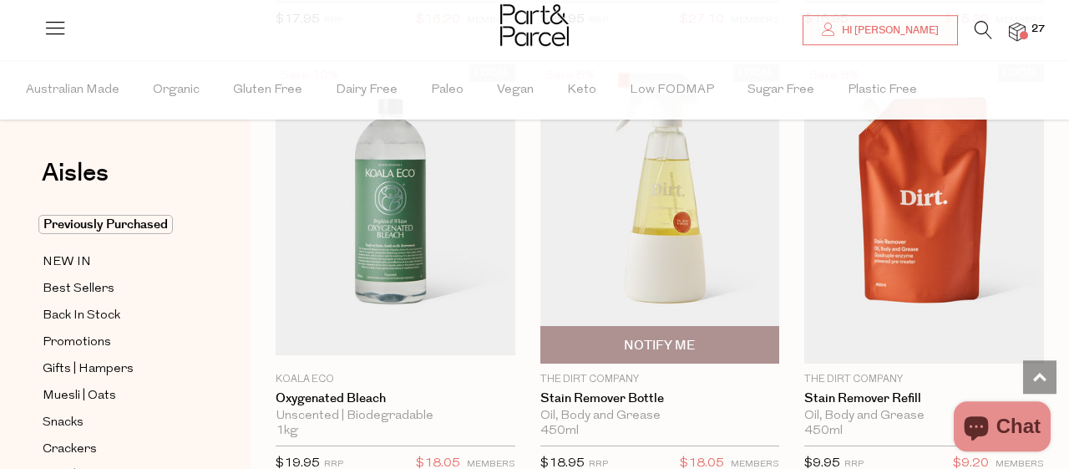
click at [699, 257] on img at bounding box center [660, 213] width 240 height 299
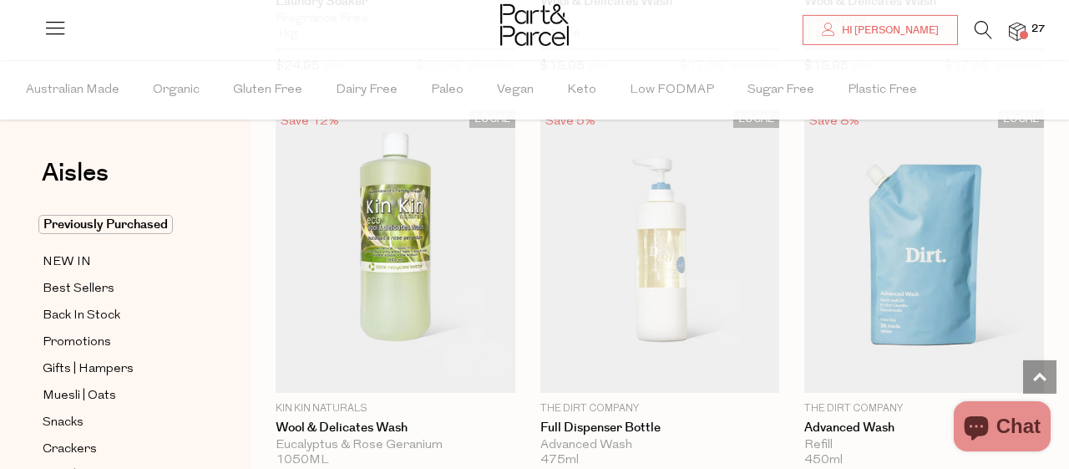
scroll to position [548, 0]
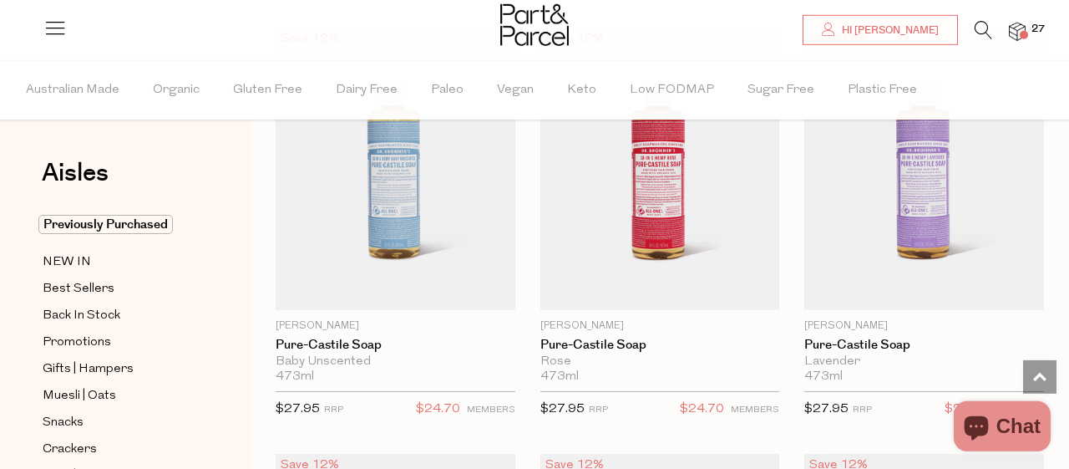
scroll to position [1896, 0]
click at [1022, 28] on img at bounding box center [1017, 32] width 17 height 19
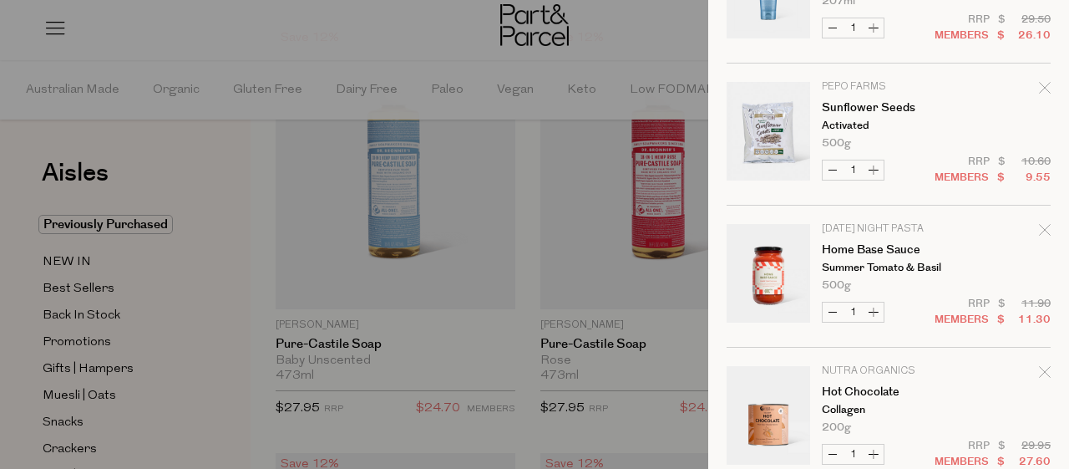
scroll to position [0, 0]
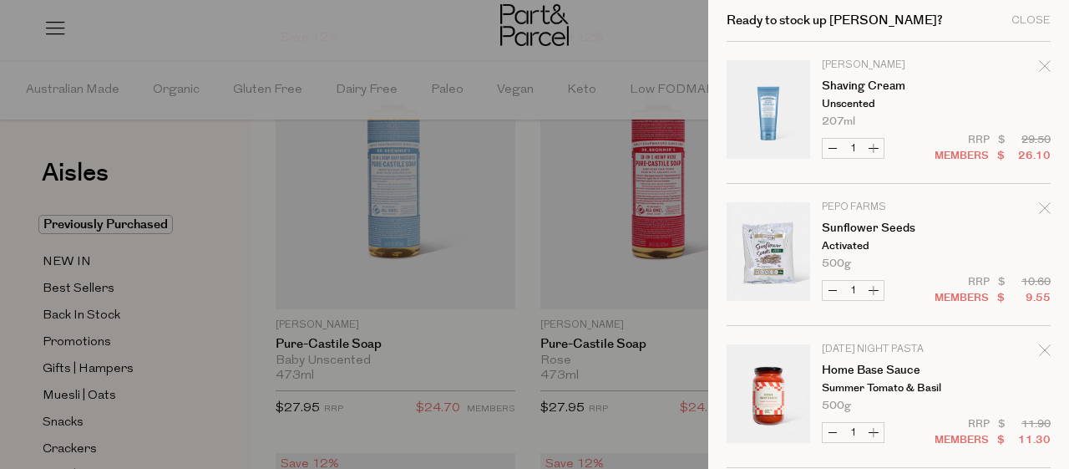
click at [1043, 70] on icon "Remove Shaving Cream" at bounding box center [1045, 66] width 12 height 12
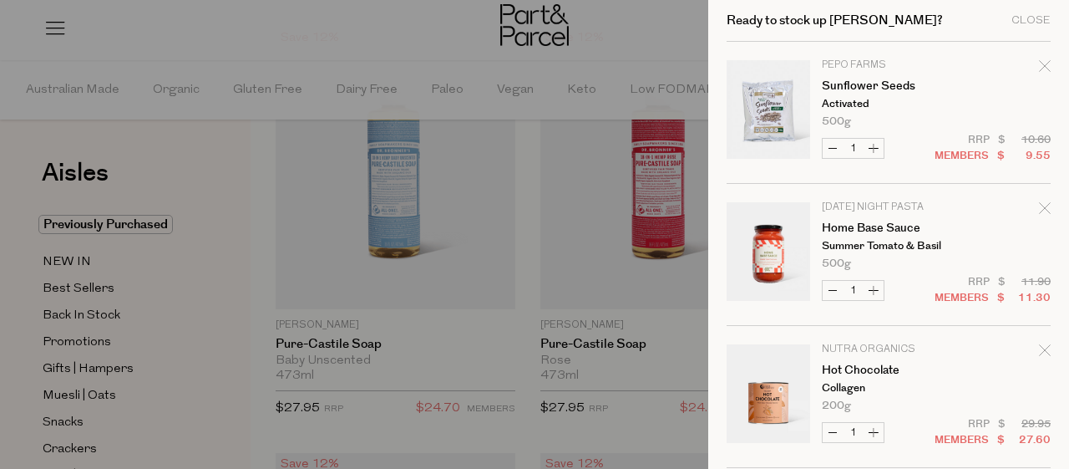
click at [526, 185] on div at bounding box center [534, 234] width 1069 height 469
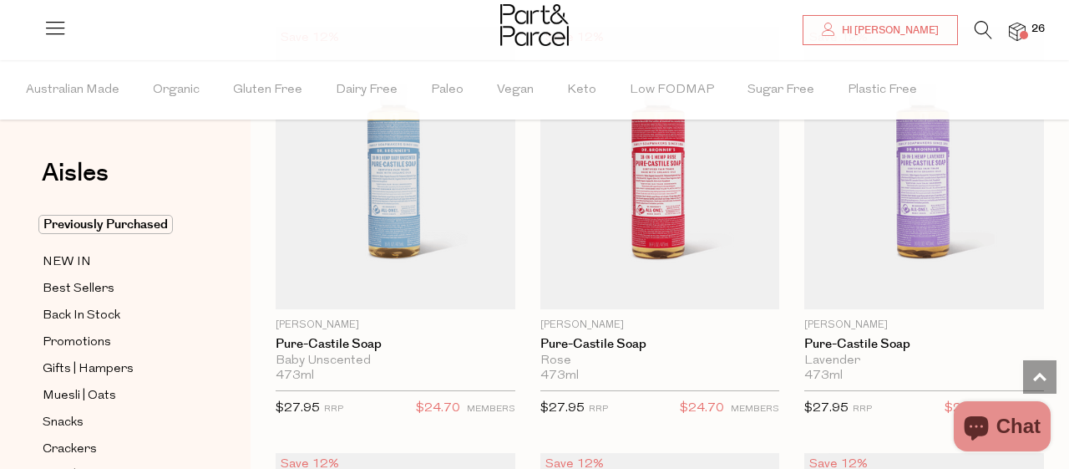
click at [1030, 28] on span "26" at bounding box center [1038, 29] width 22 height 15
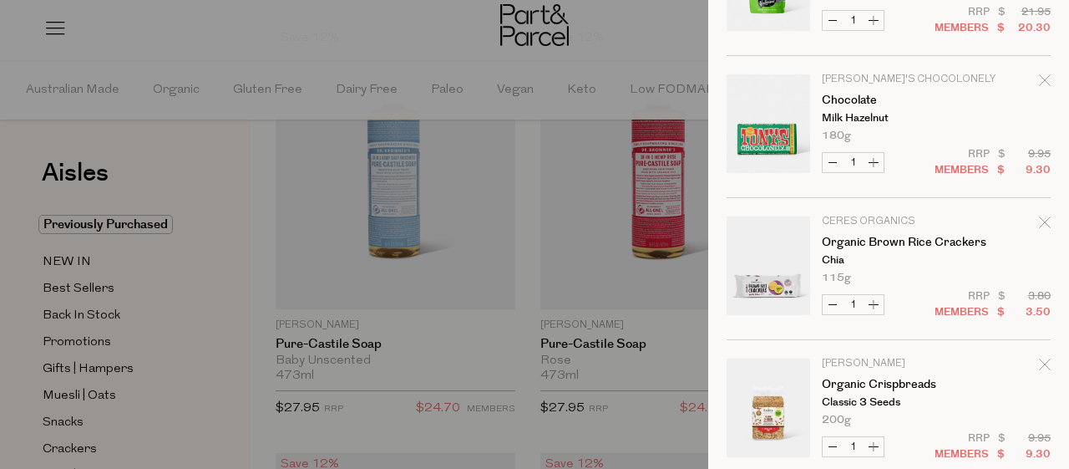
scroll to position [2811, 0]
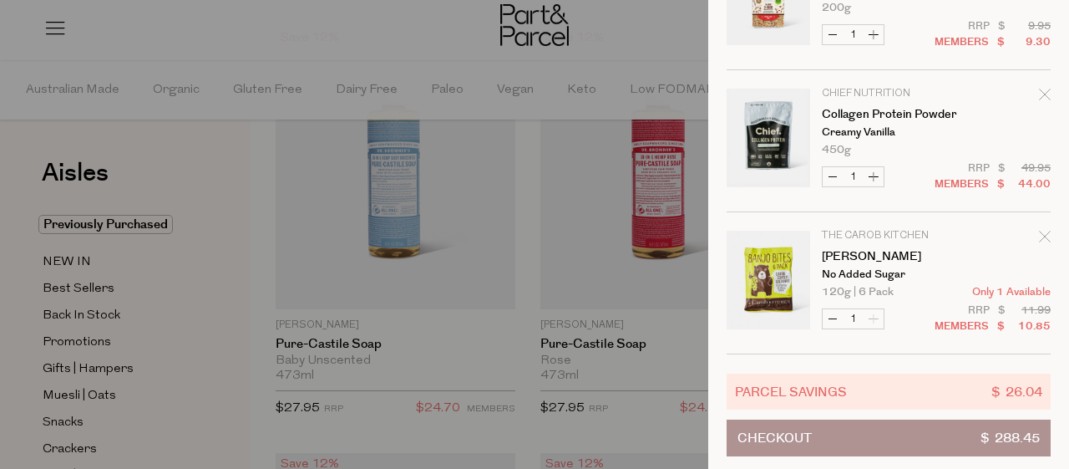
click at [864, 420] on button "Checkout $ 288.45" at bounding box center [889, 437] width 324 height 37
